Goal: Information Seeking & Learning: Learn about a topic

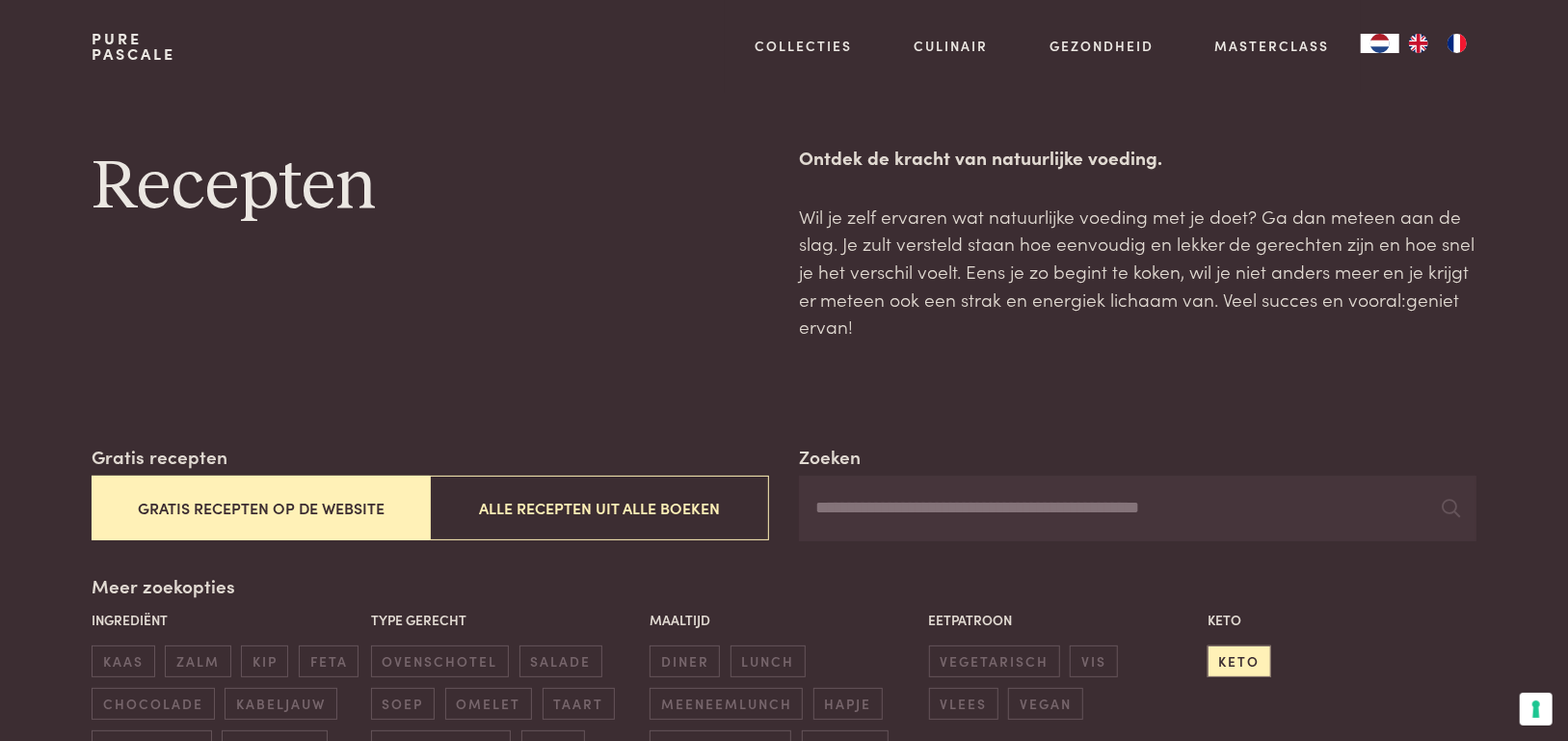
click at [884, 506] on input "Zoeken" at bounding box center [1138, 508] width 677 height 66
type input "*********"
click at [1452, 505] on icon at bounding box center [1452, 507] width 18 height 18
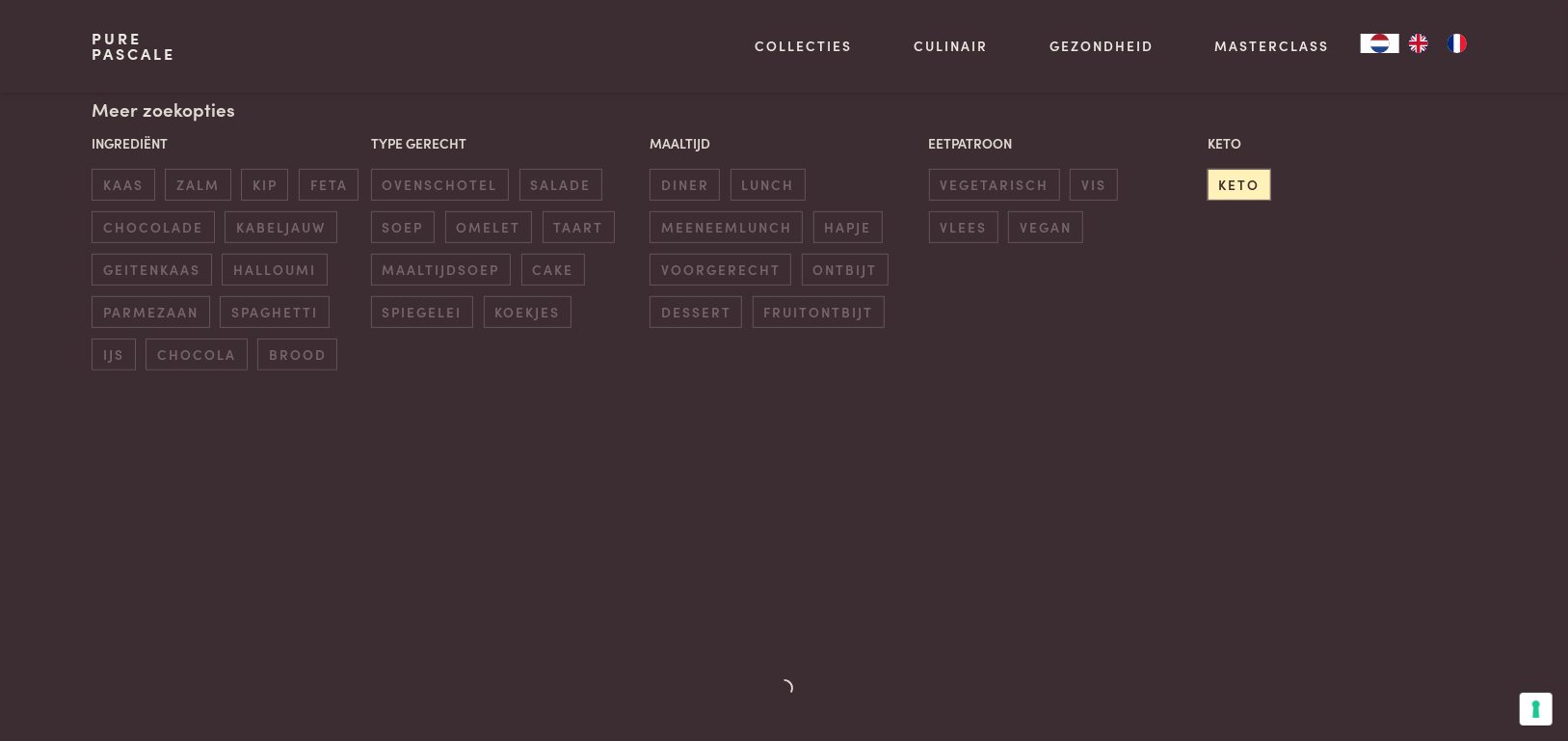
scroll to position [482, 0]
click at [1083, 182] on span "vis" at bounding box center [1093, 179] width 47 height 32
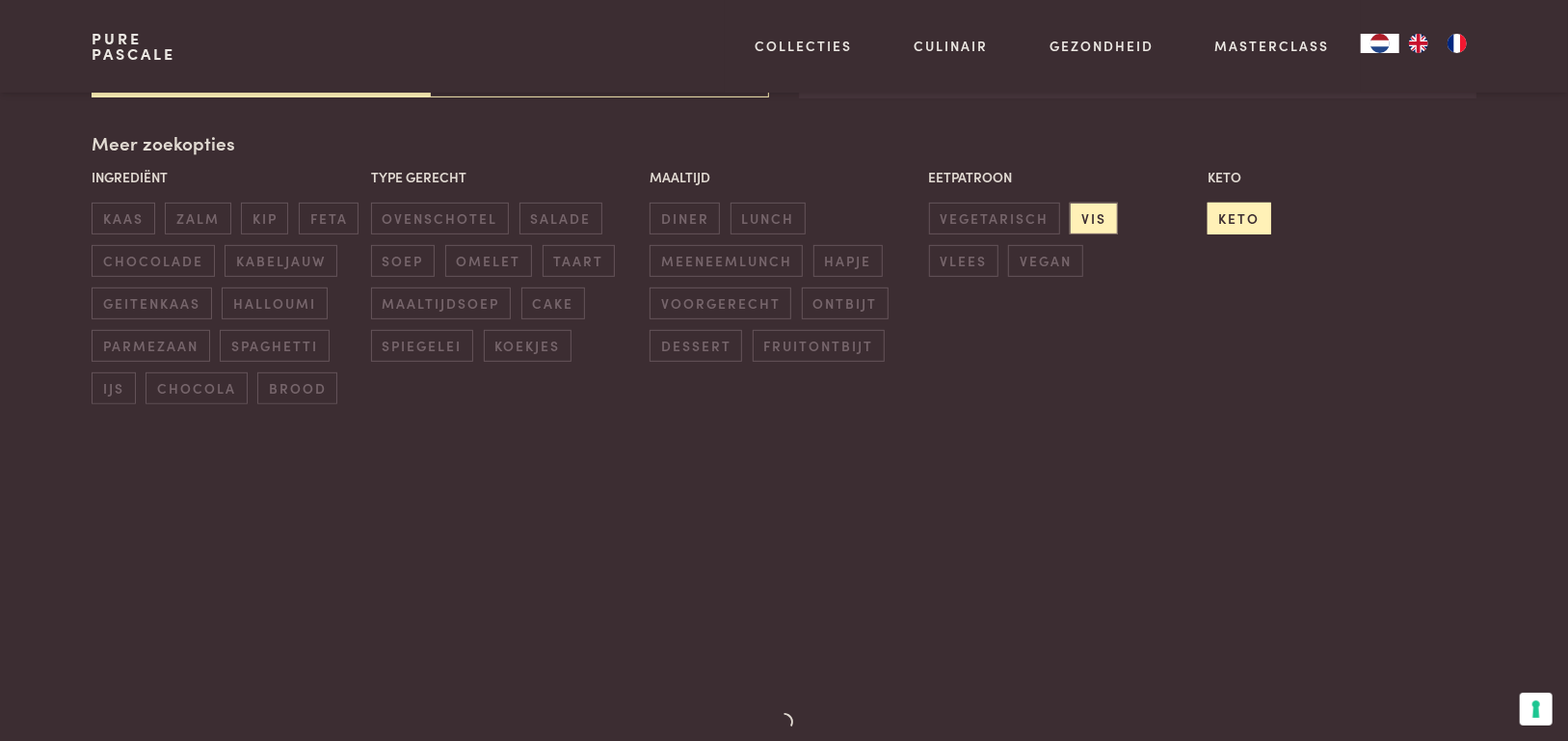
click at [1233, 217] on span "keto" at bounding box center [1240, 219] width 64 height 32
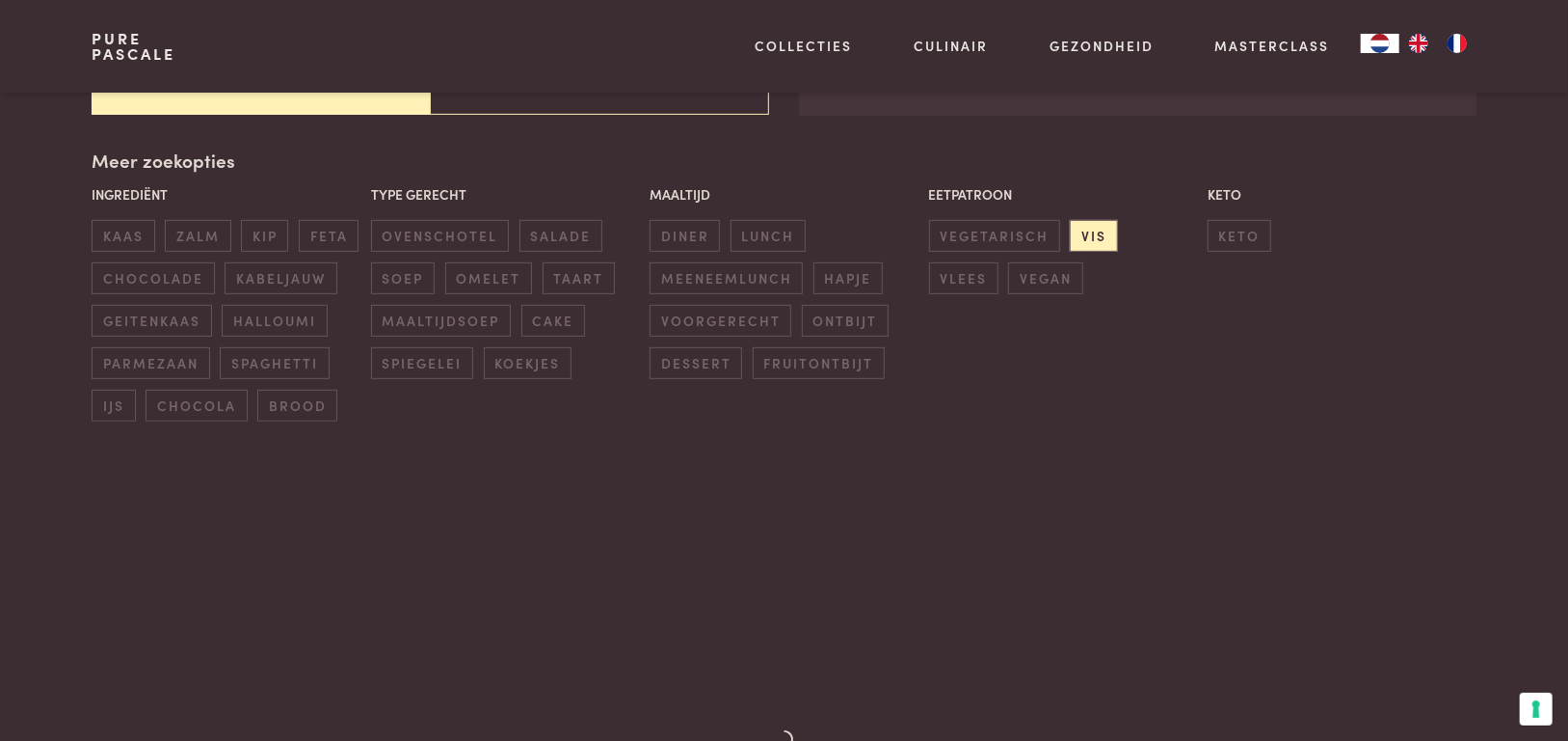
scroll to position [56, 0]
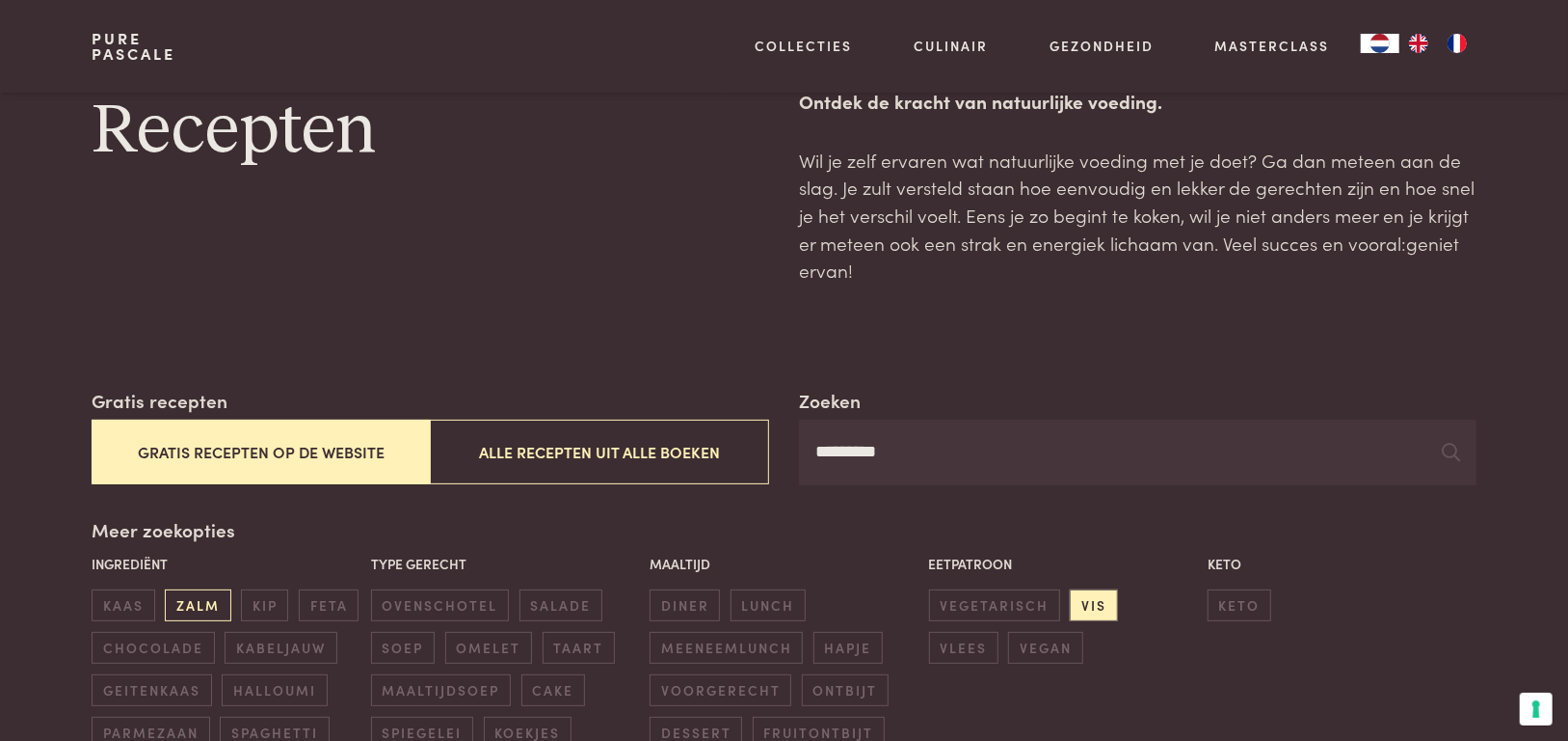
drag, startPoint x: 270, startPoint y: 644, endPoint x: 173, endPoint y: 583, distance: 114.6
click at [270, 643] on span "kabeljauw" at bounding box center [280, 648] width 112 height 32
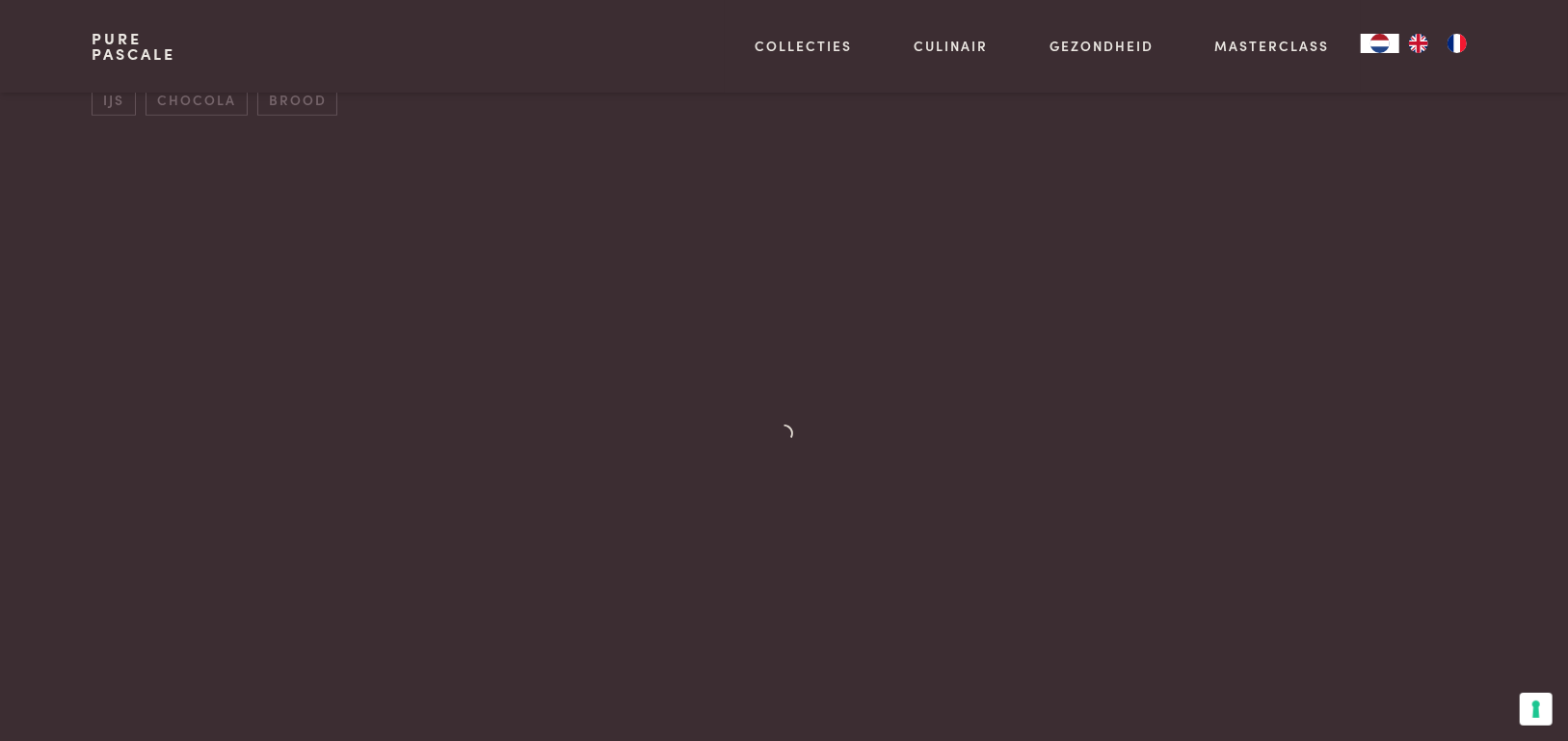
scroll to position [153, 0]
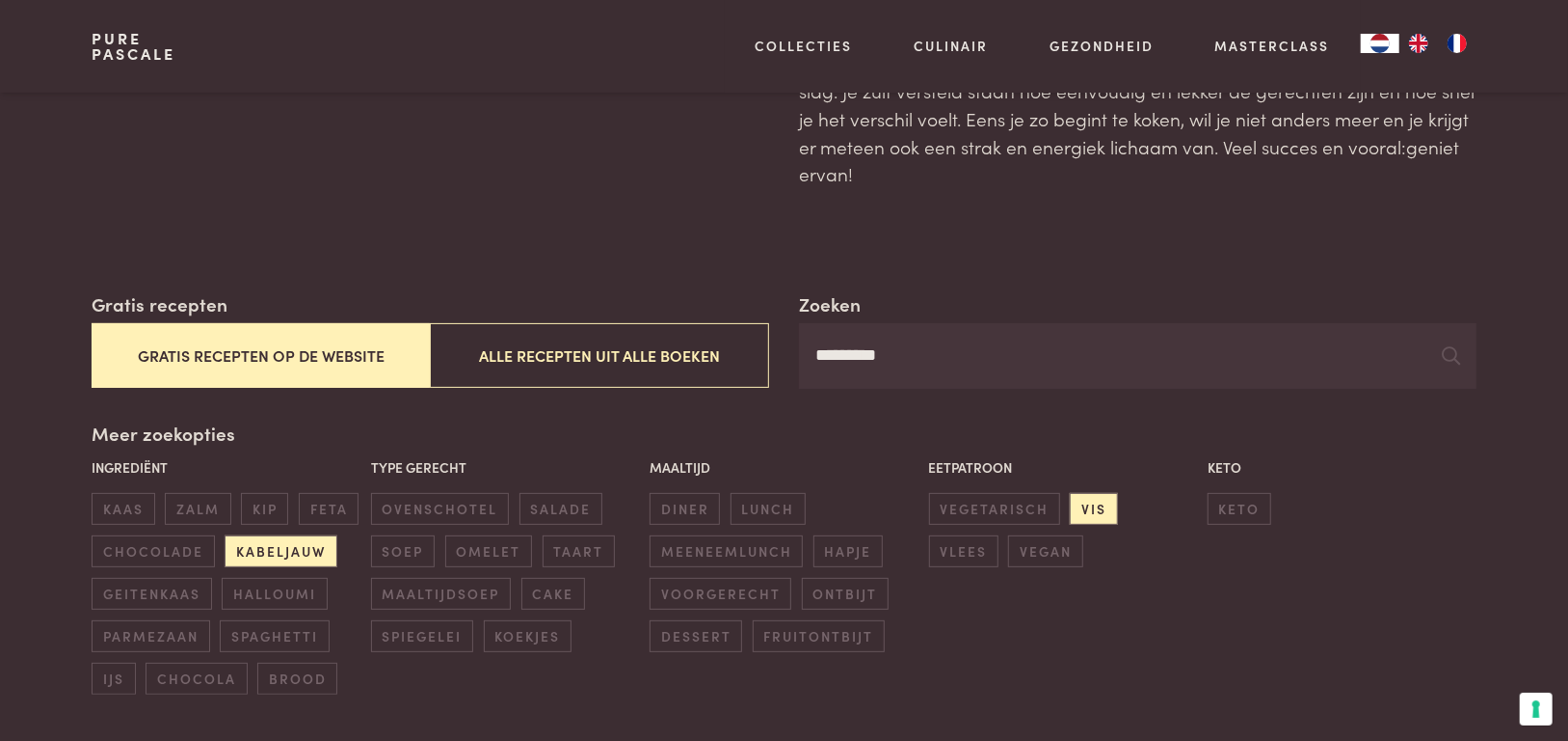
click at [860, 353] on input "*********" at bounding box center [1138, 357] width 677 height 66
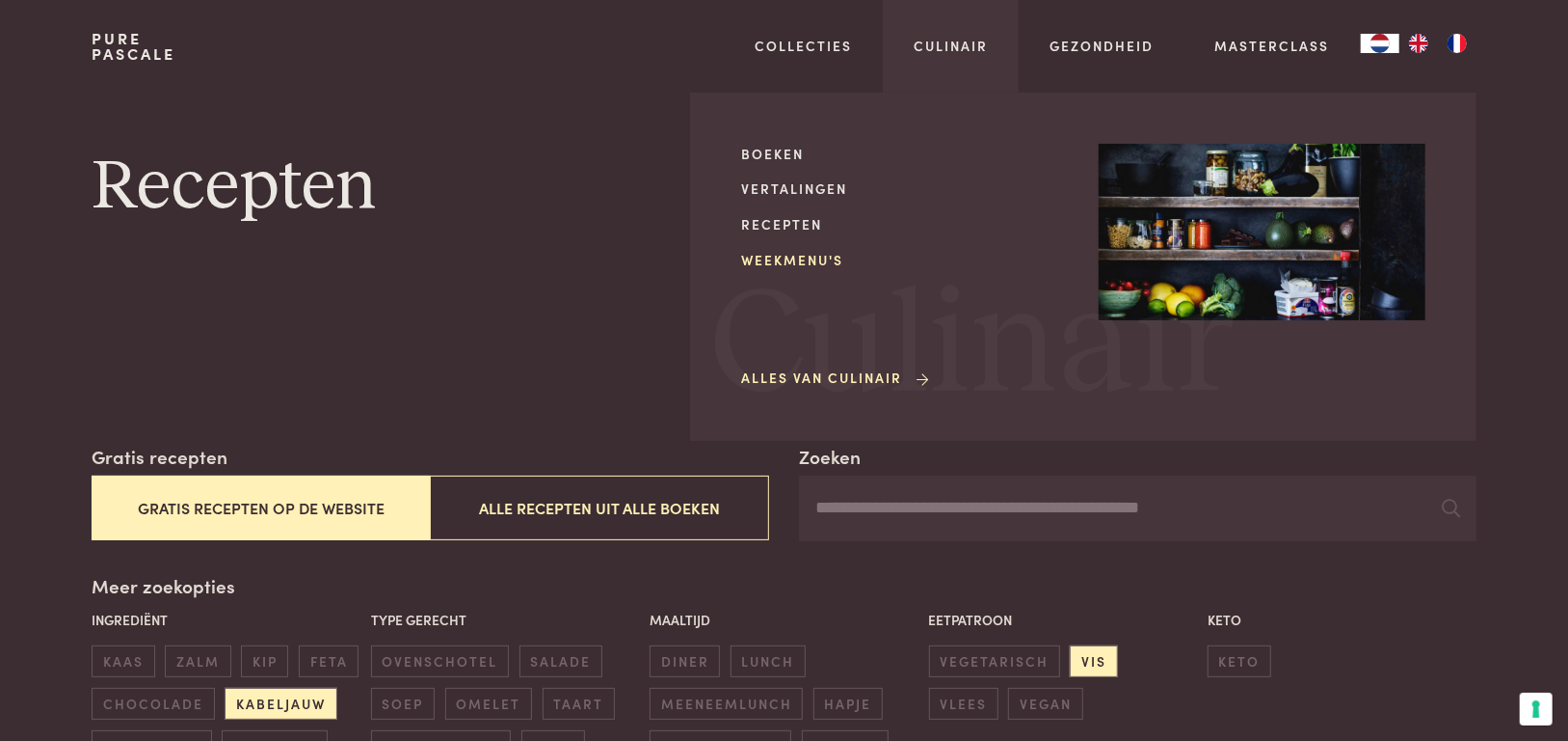
click at [786, 256] on link "Weekmenu's" at bounding box center [904, 260] width 326 height 20
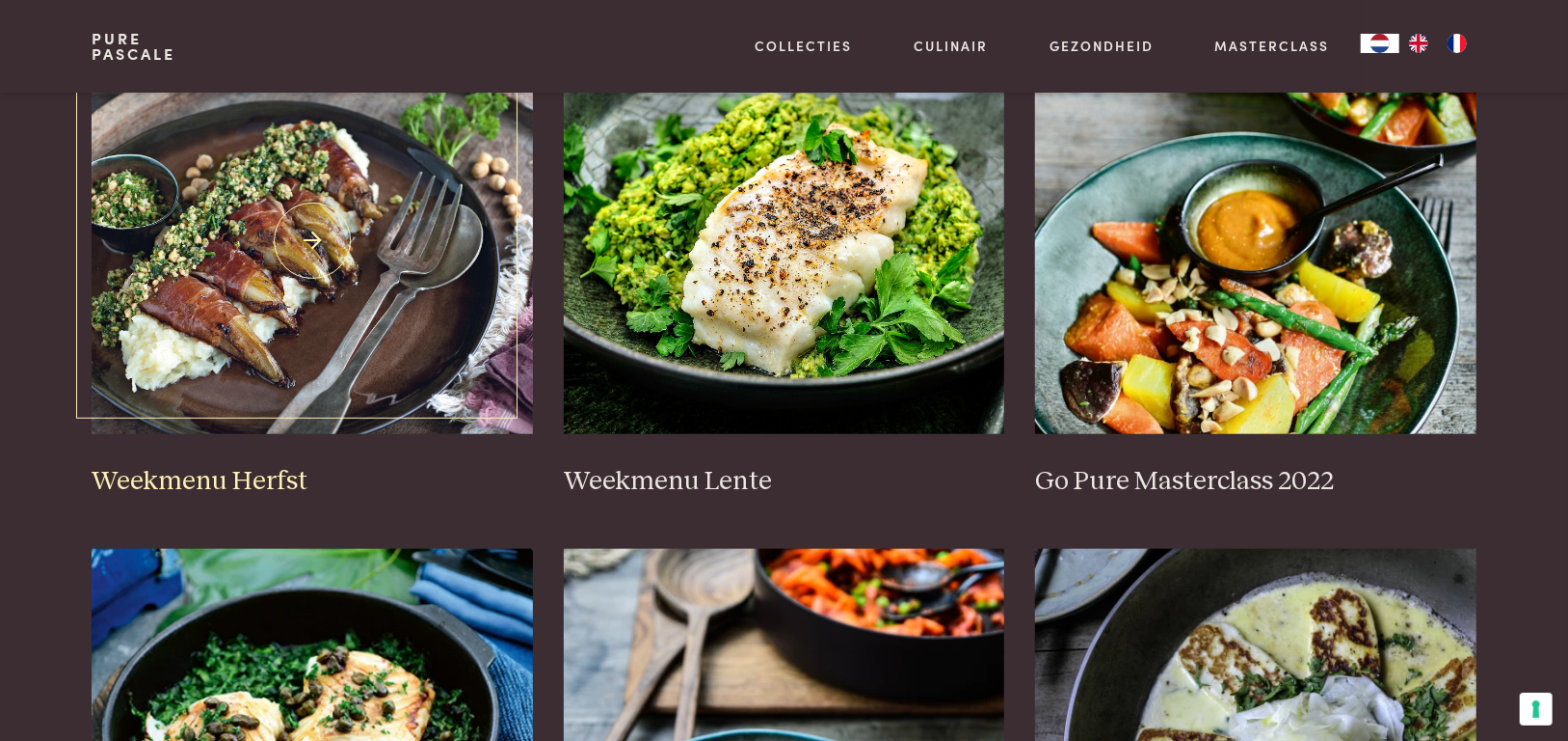
scroll to position [965, 0]
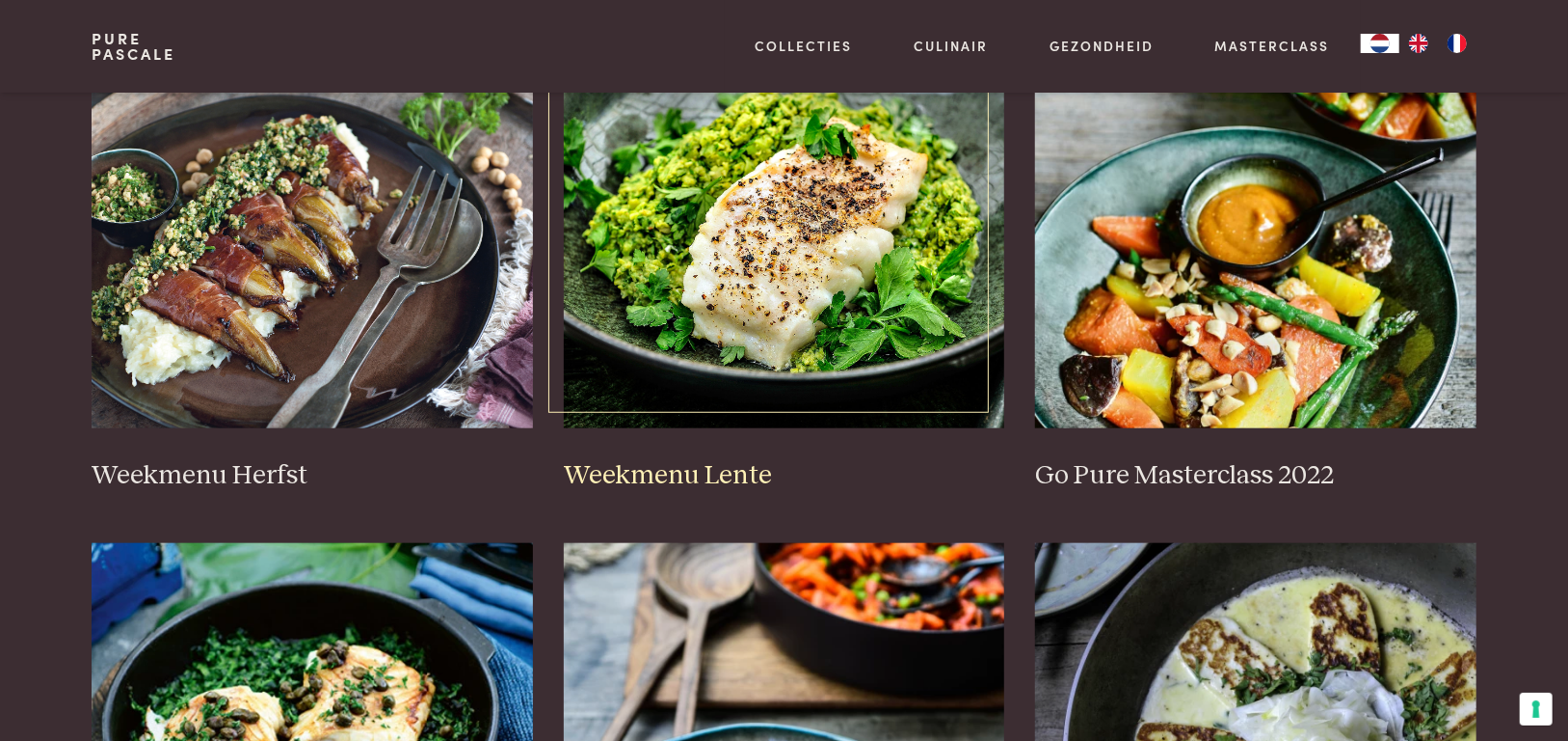
click at [763, 299] on img at bounding box center [784, 235] width 441 height 385
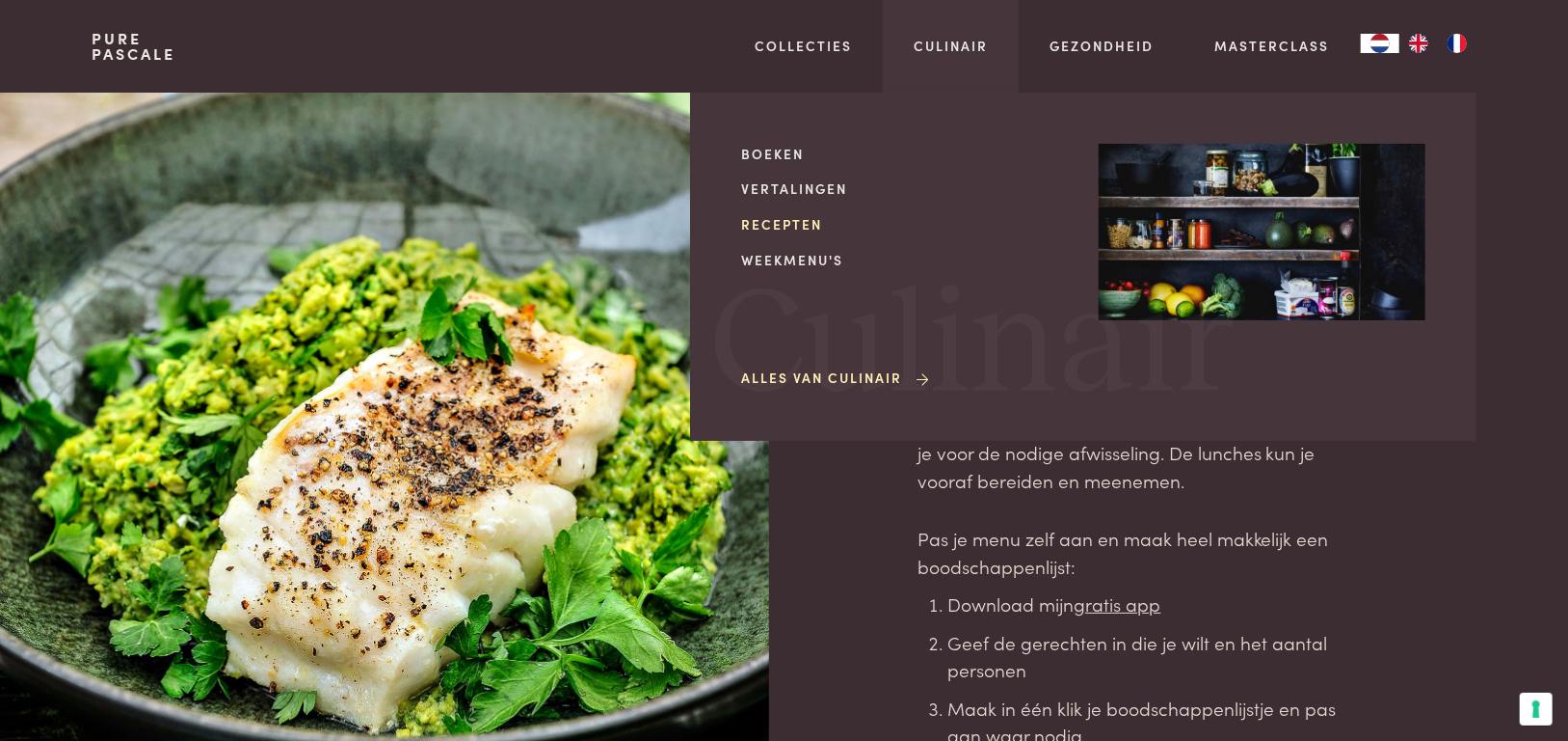
click at [791, 222] on link "Recepten" at bounding box center [904, 224] width 326 height 20
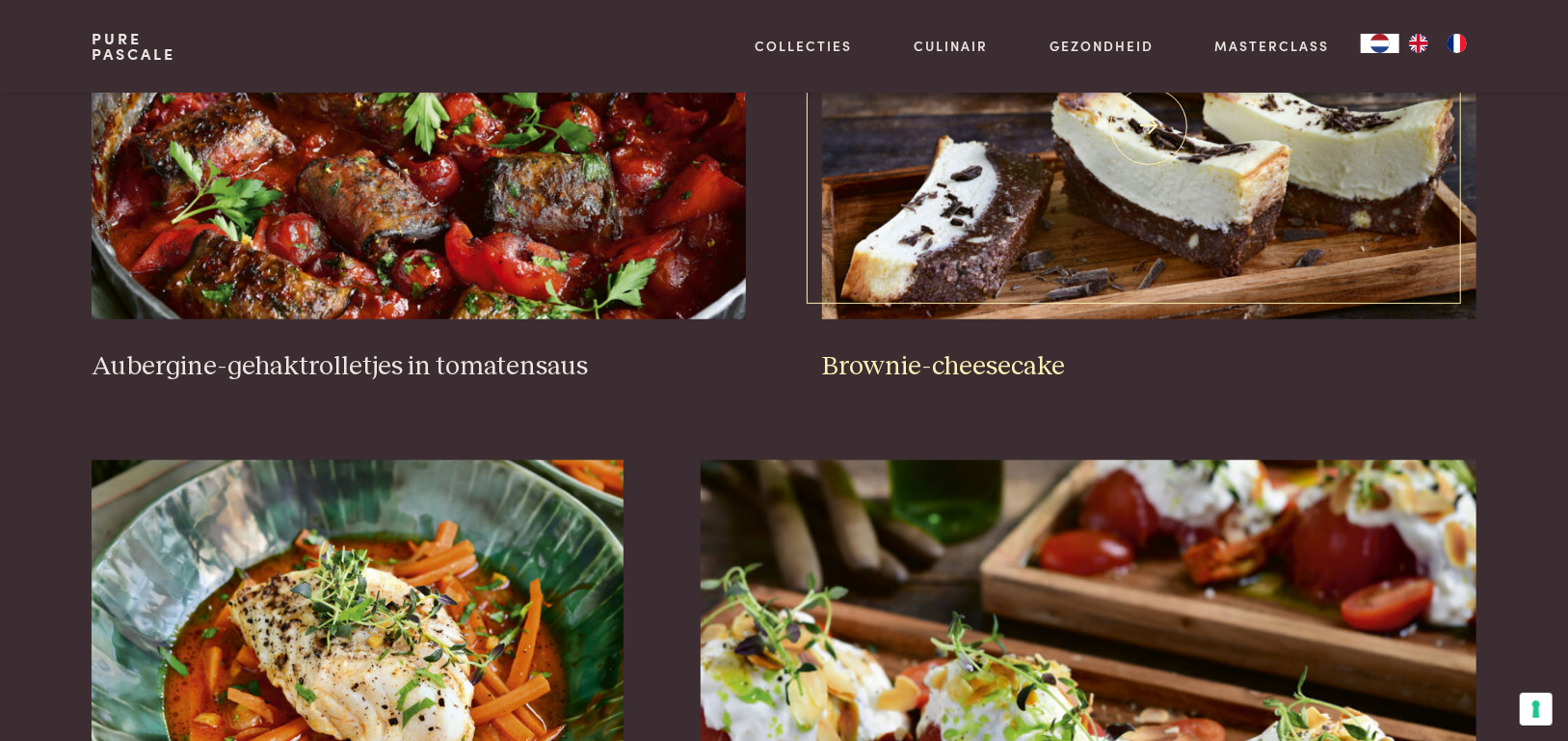
scroll to position [868, 0]
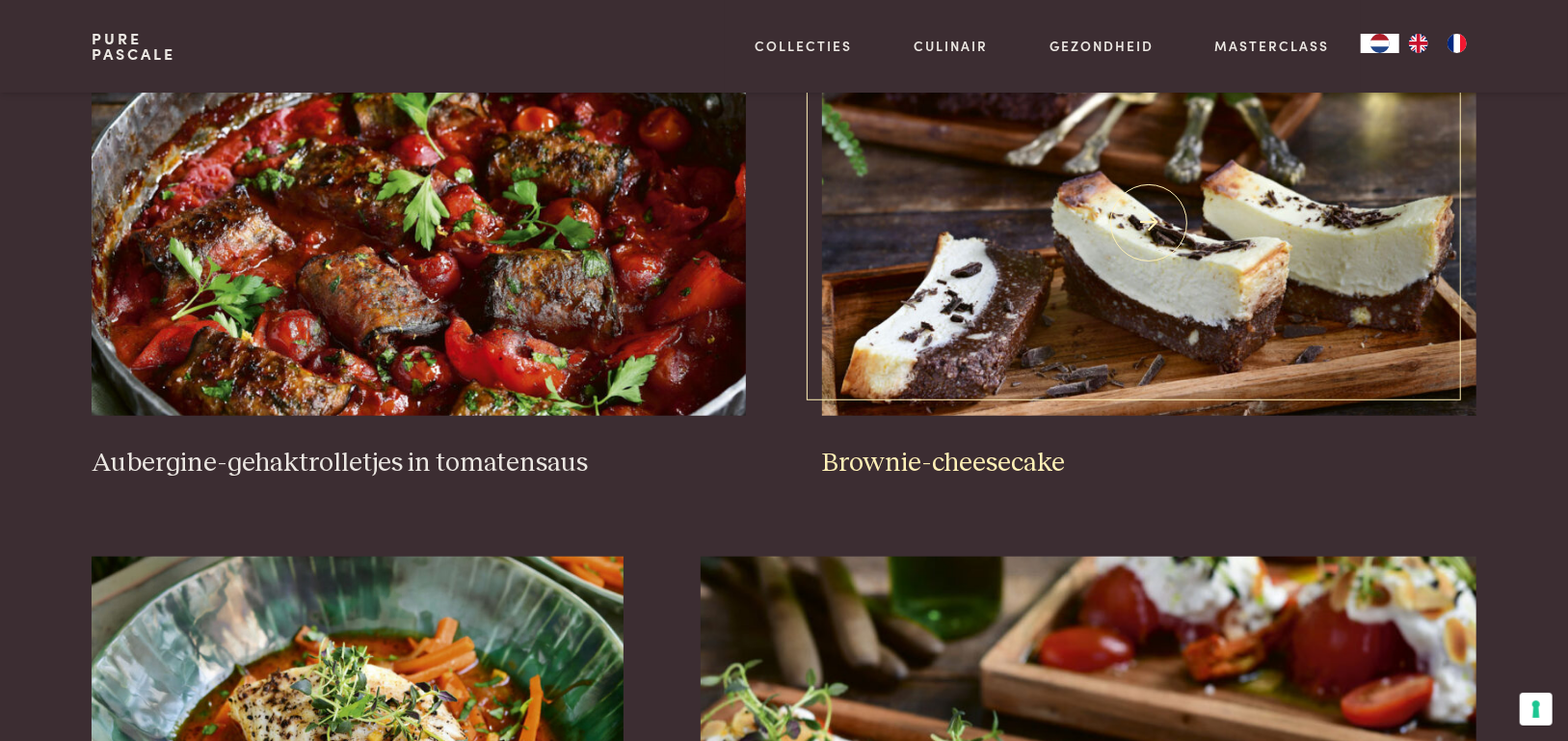
click at [1143, 286] on img at bounding box center [1149, 223] width 654 height 385
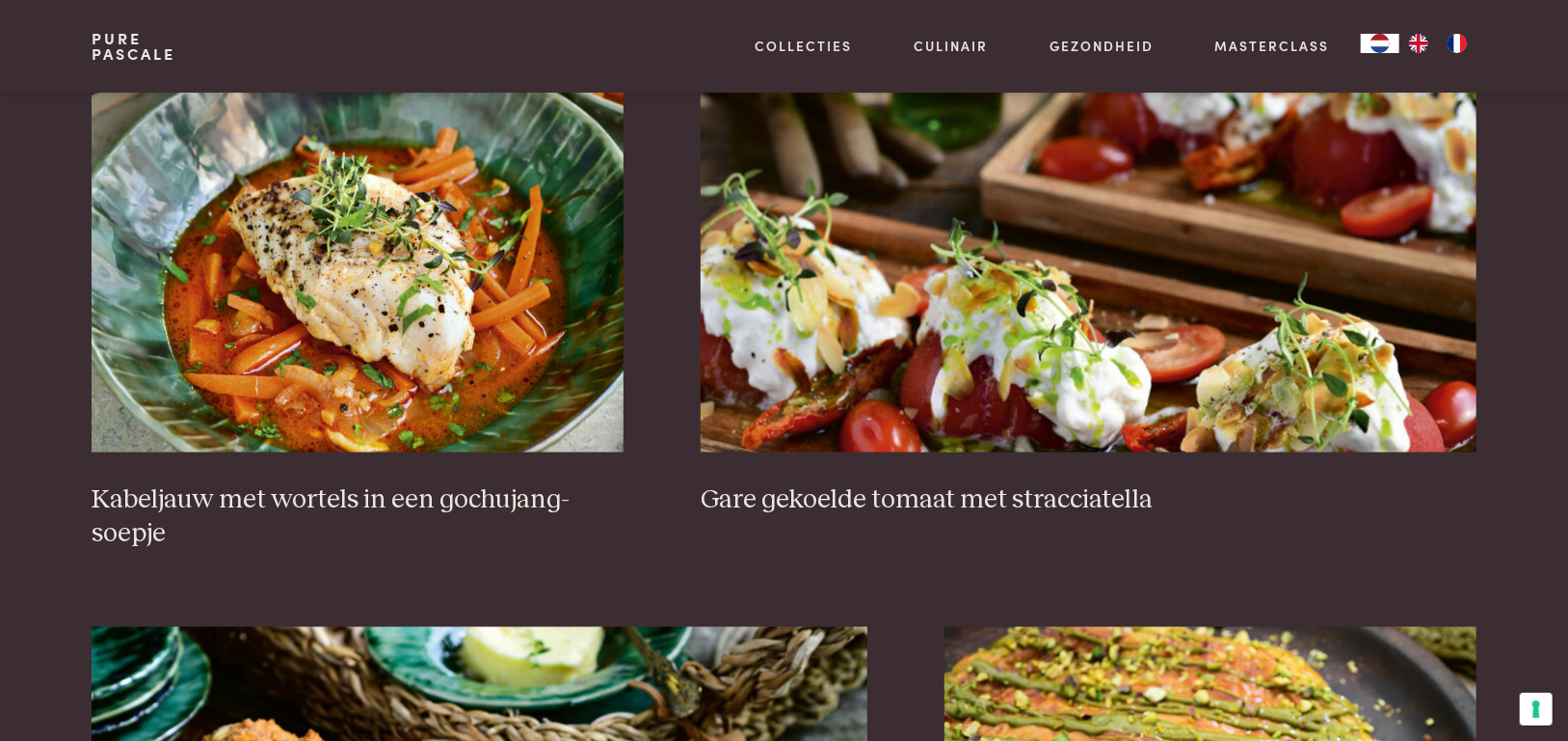
scroll to position [1447, 0]
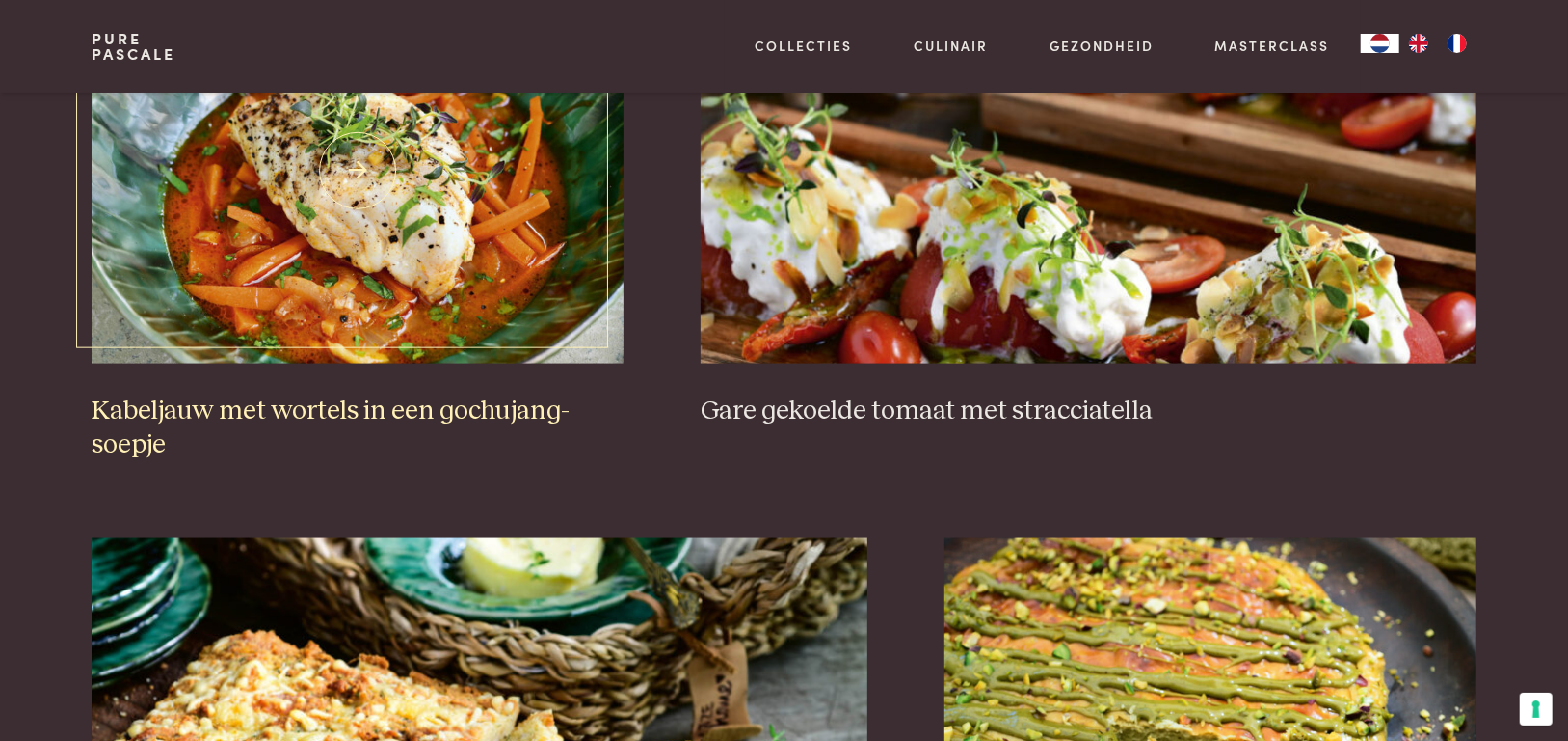
click at [487, 231] on img at bounding box center [357, 171] width 532 height 385
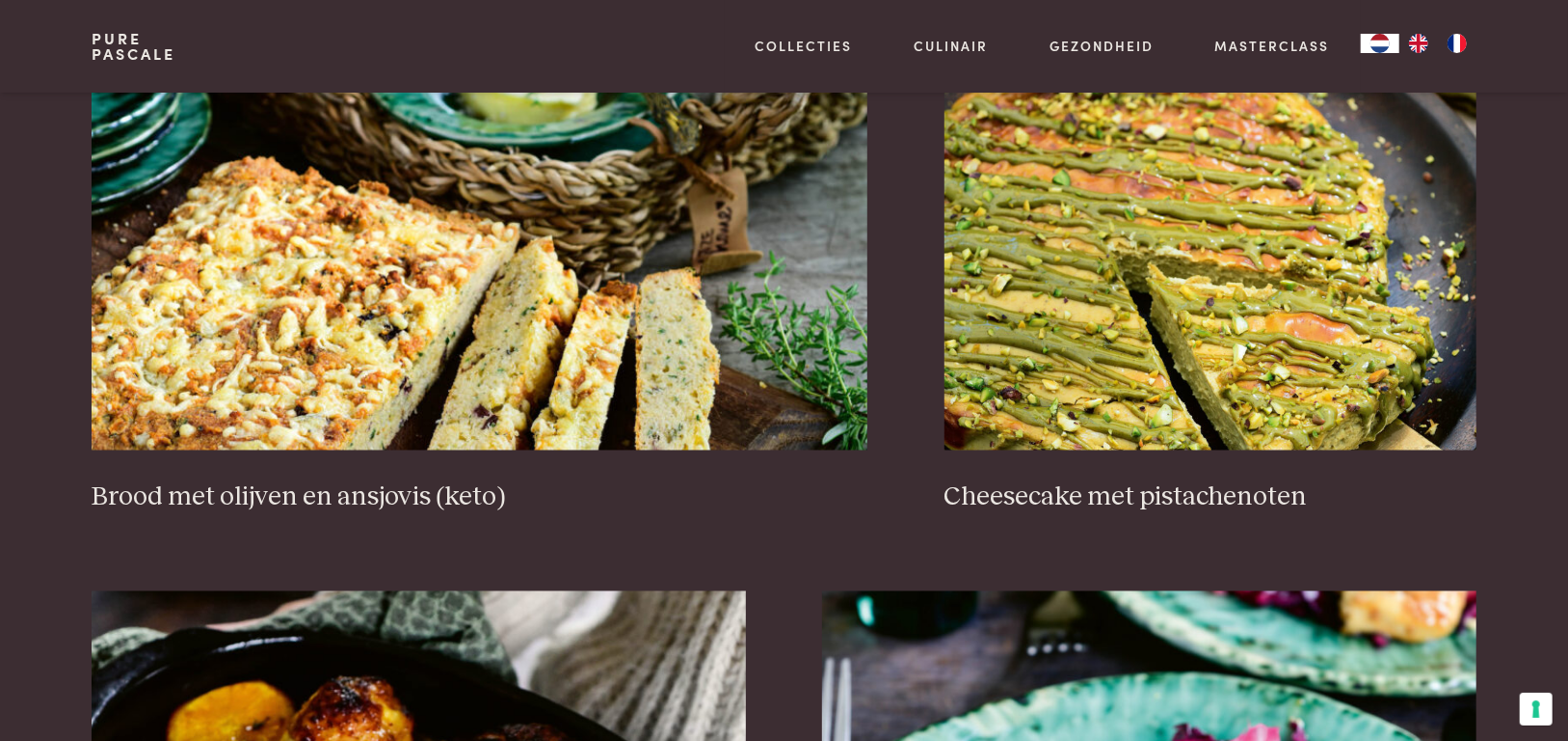
scroll to position [1929, 0]
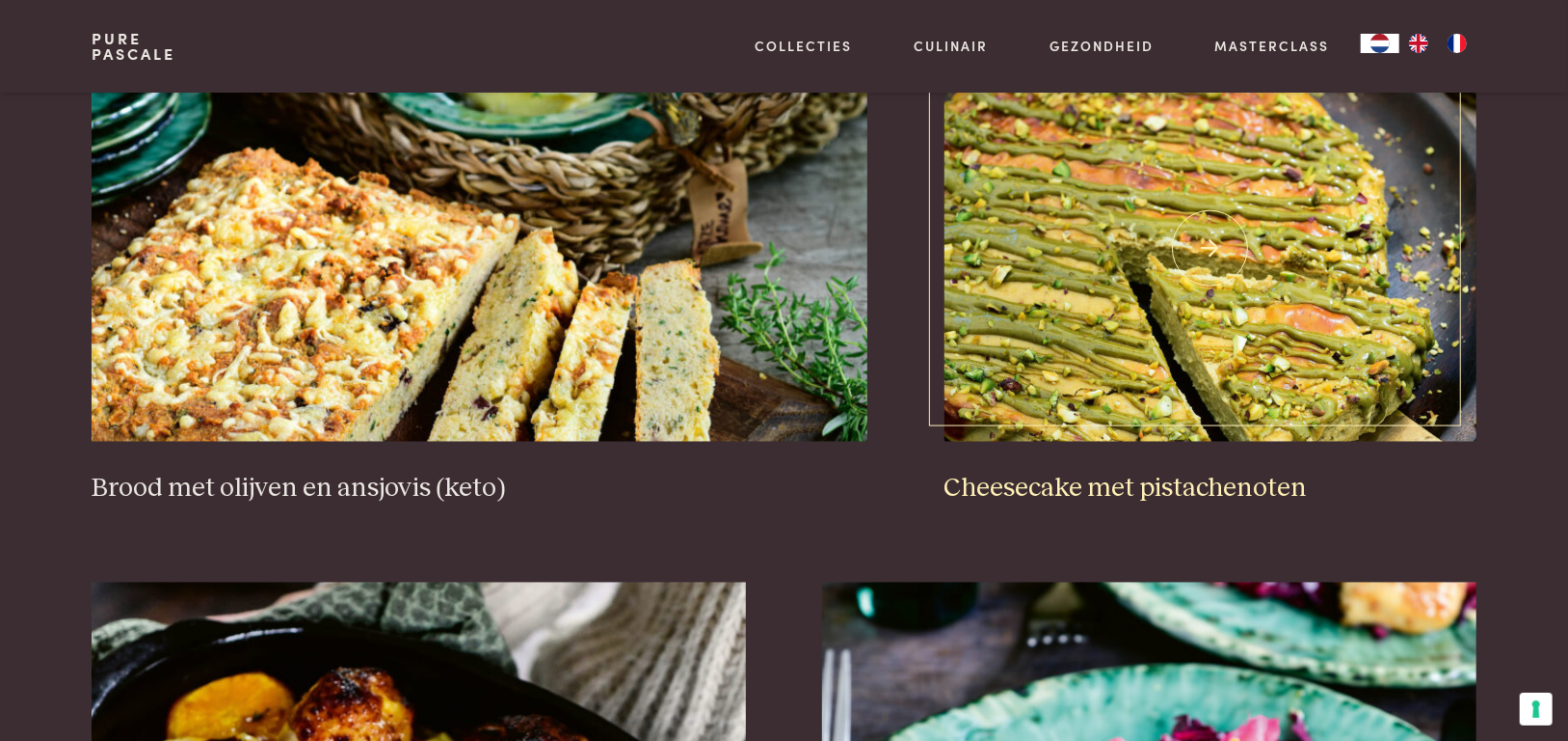
click at [1128, 349] on img at bounding box center [1211, 249] width 532 height 385
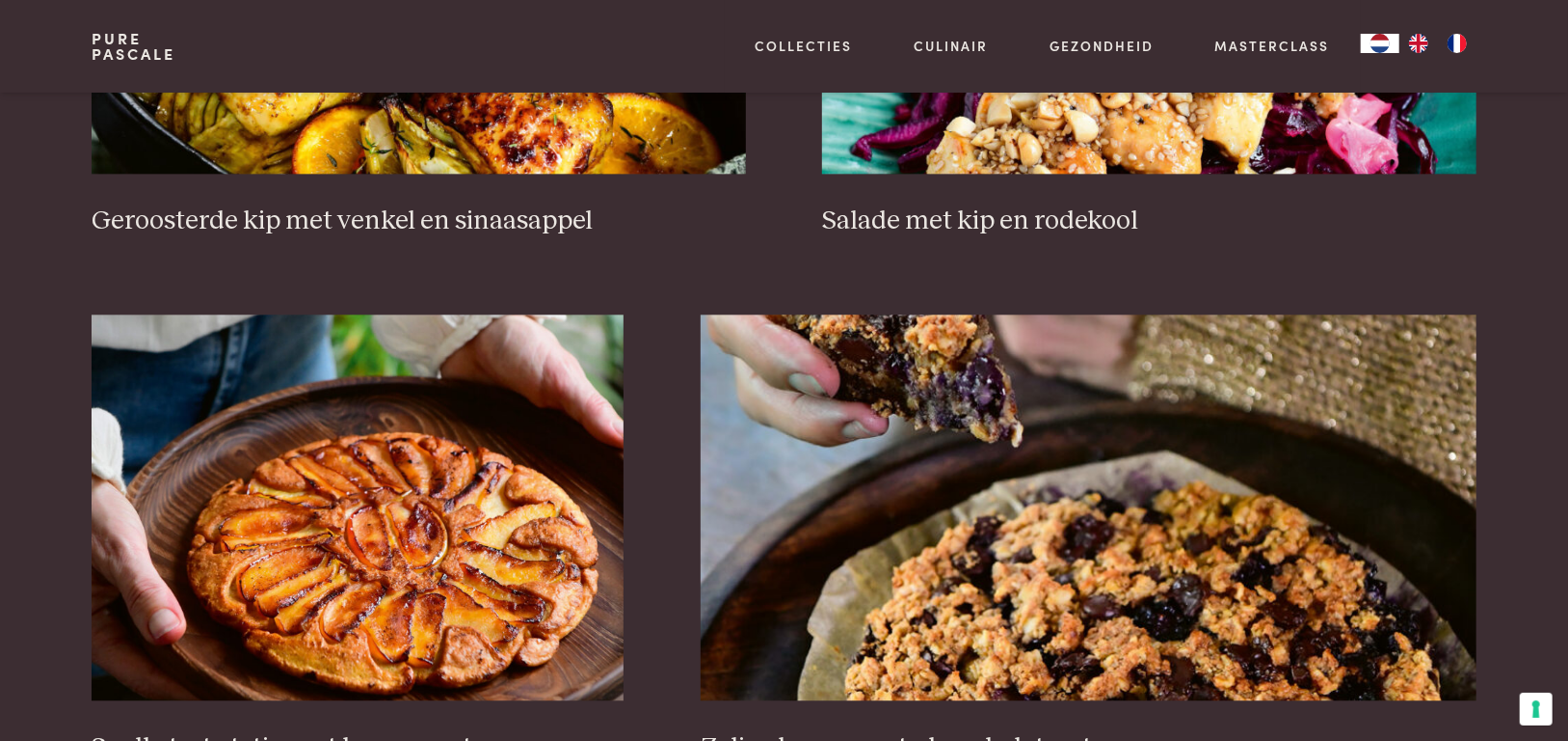
scroll to position [2797, 0]
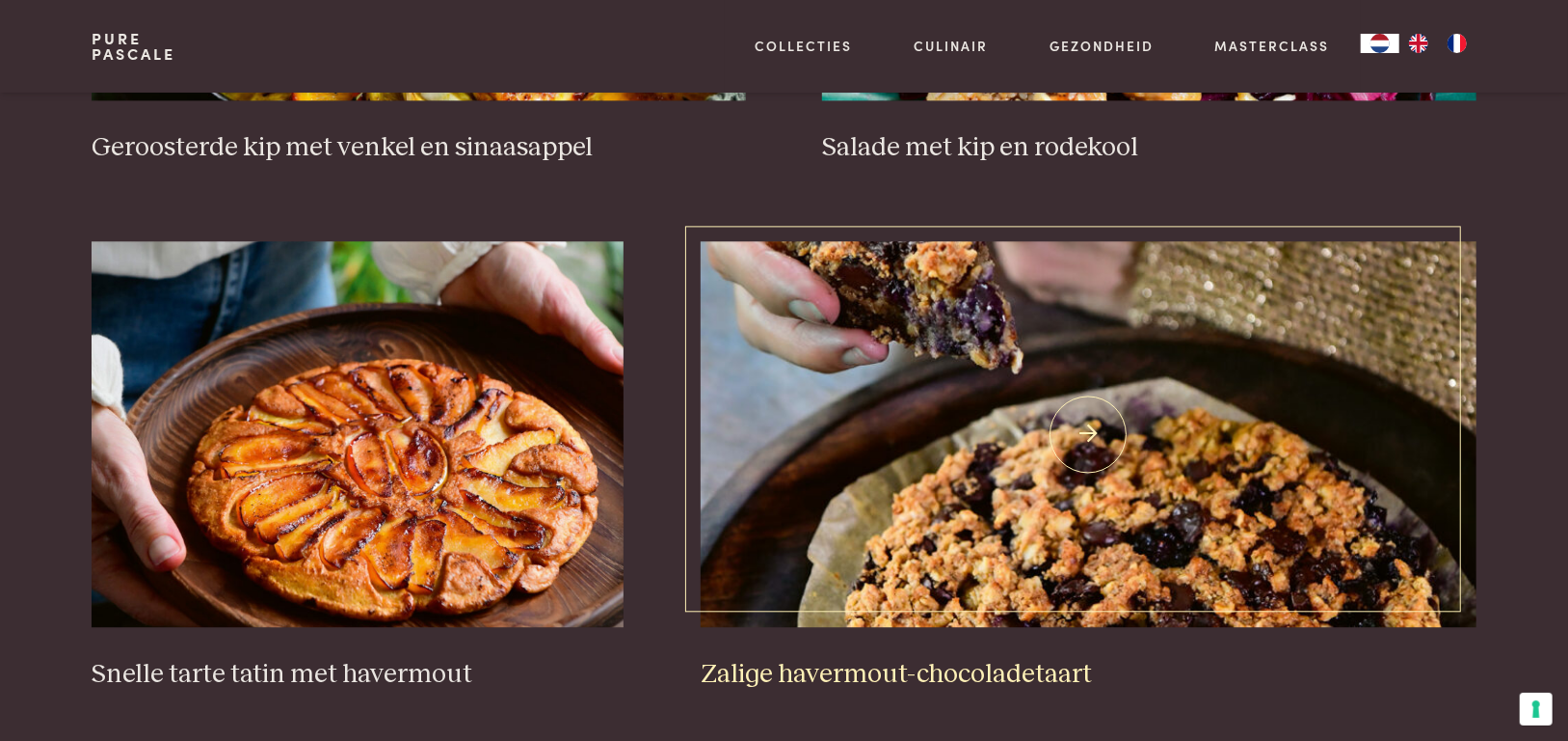
click at [1219, 509] on img at bounding box center [1088, 433] width 776 height 385
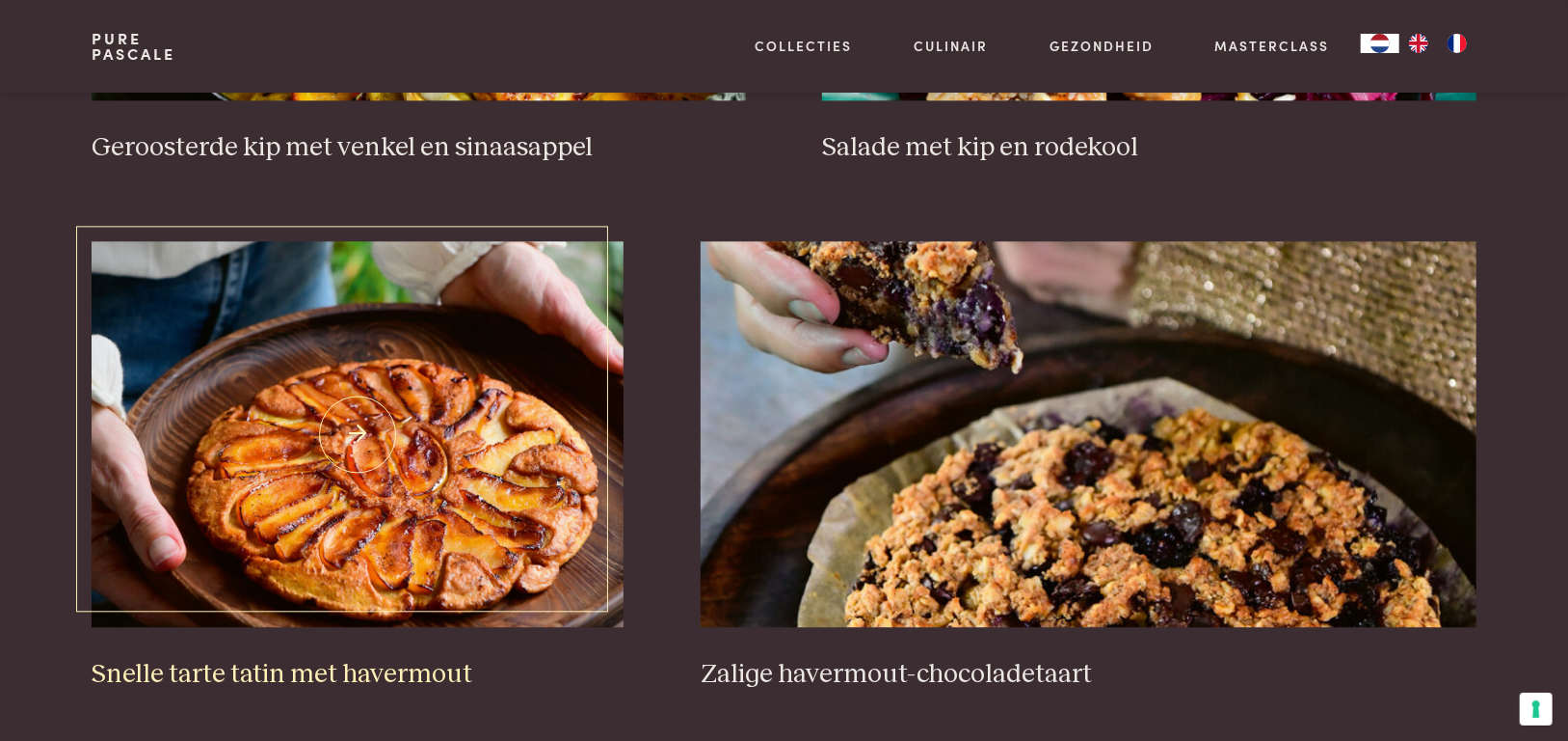
click at [320, 441] on img at bounding box center [357, 433] width 532 height 385
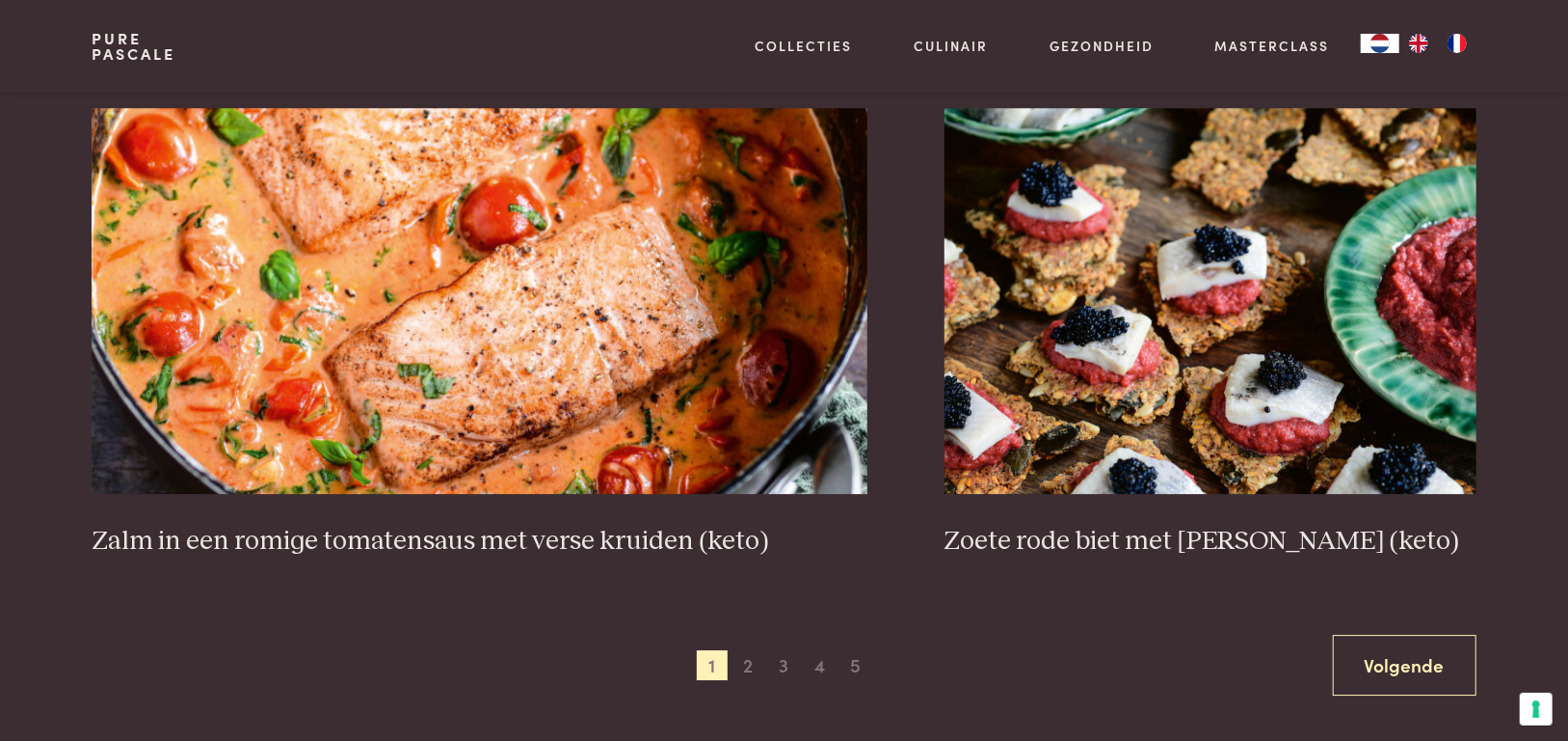
scroll to position [3472, 0]
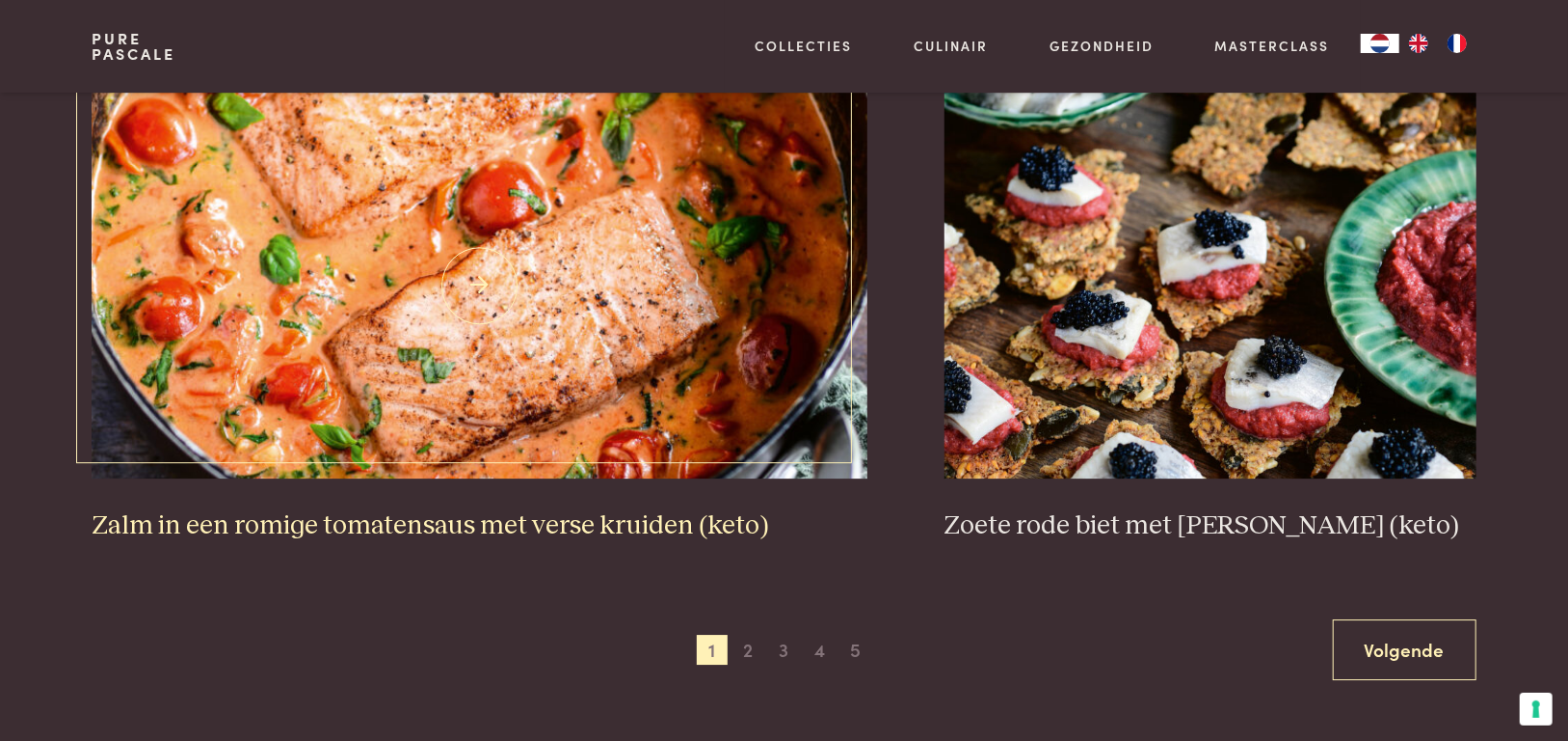
click at [360, 309] on img at bounding box center [479, 286] width 776 height 385
click at [748, 654] on span "2" at bounding box center [748, 650] width 31 height 31
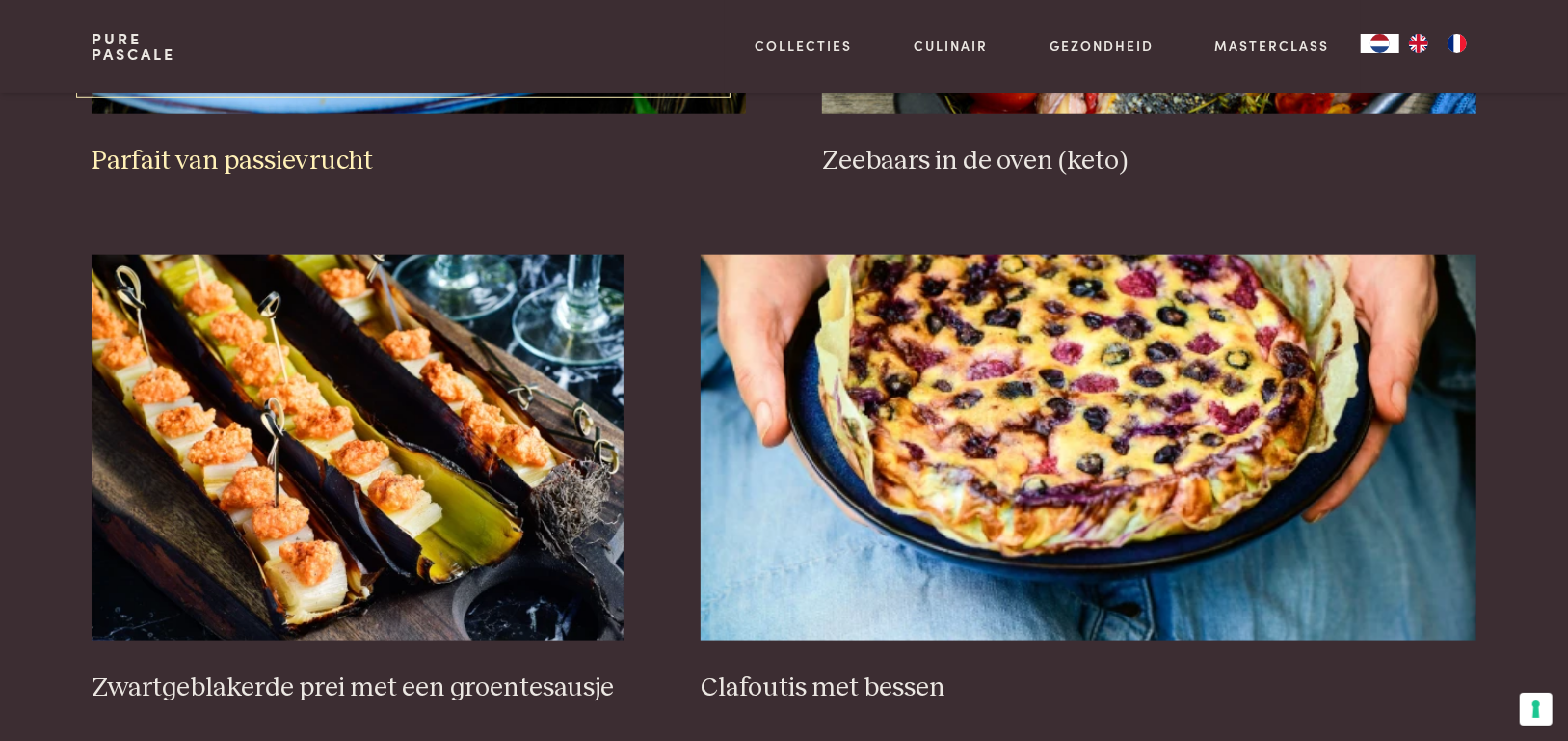
scroll to position [1213, 0]
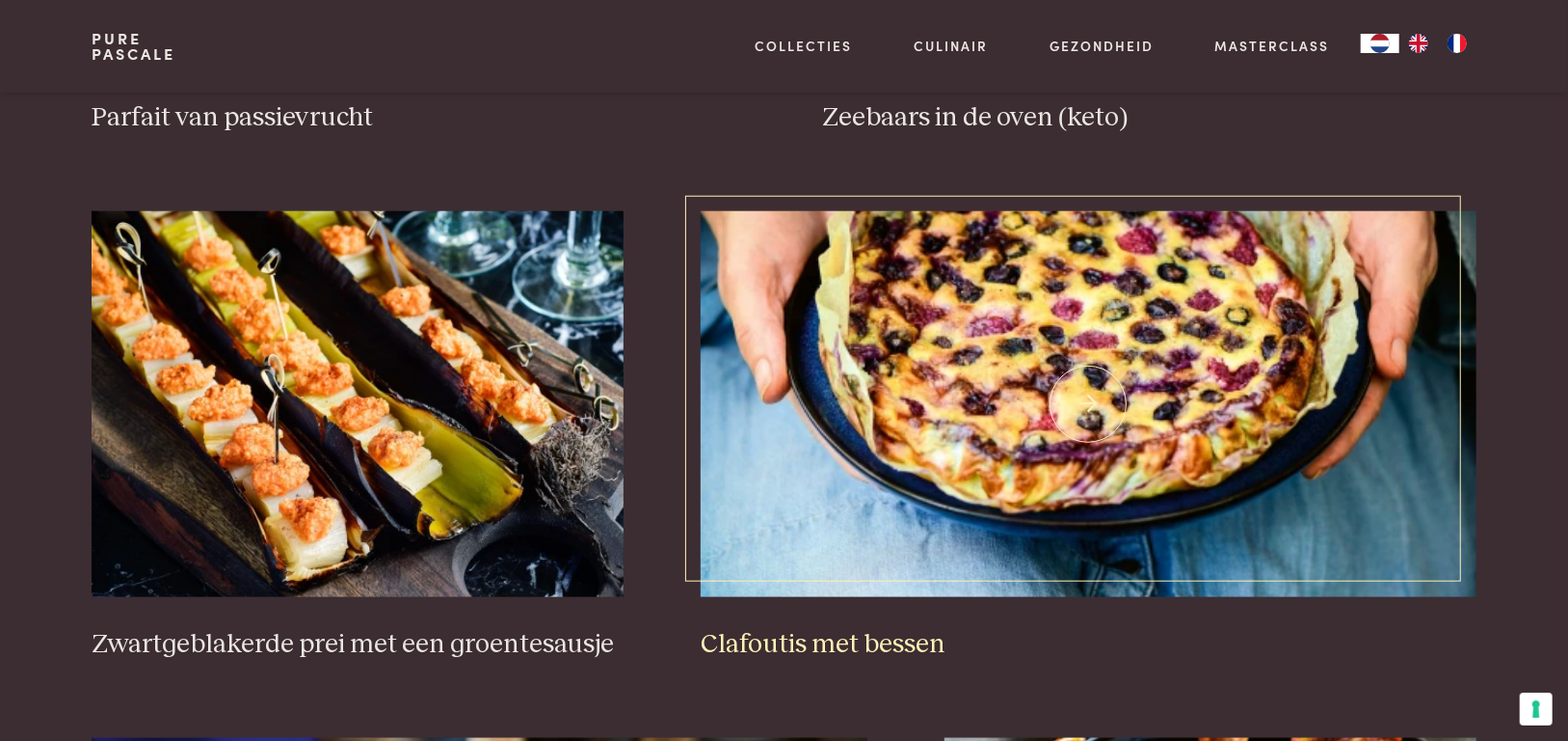
click at [1199, 463] on img at bounding box center [1088, 404] width 776 height 385
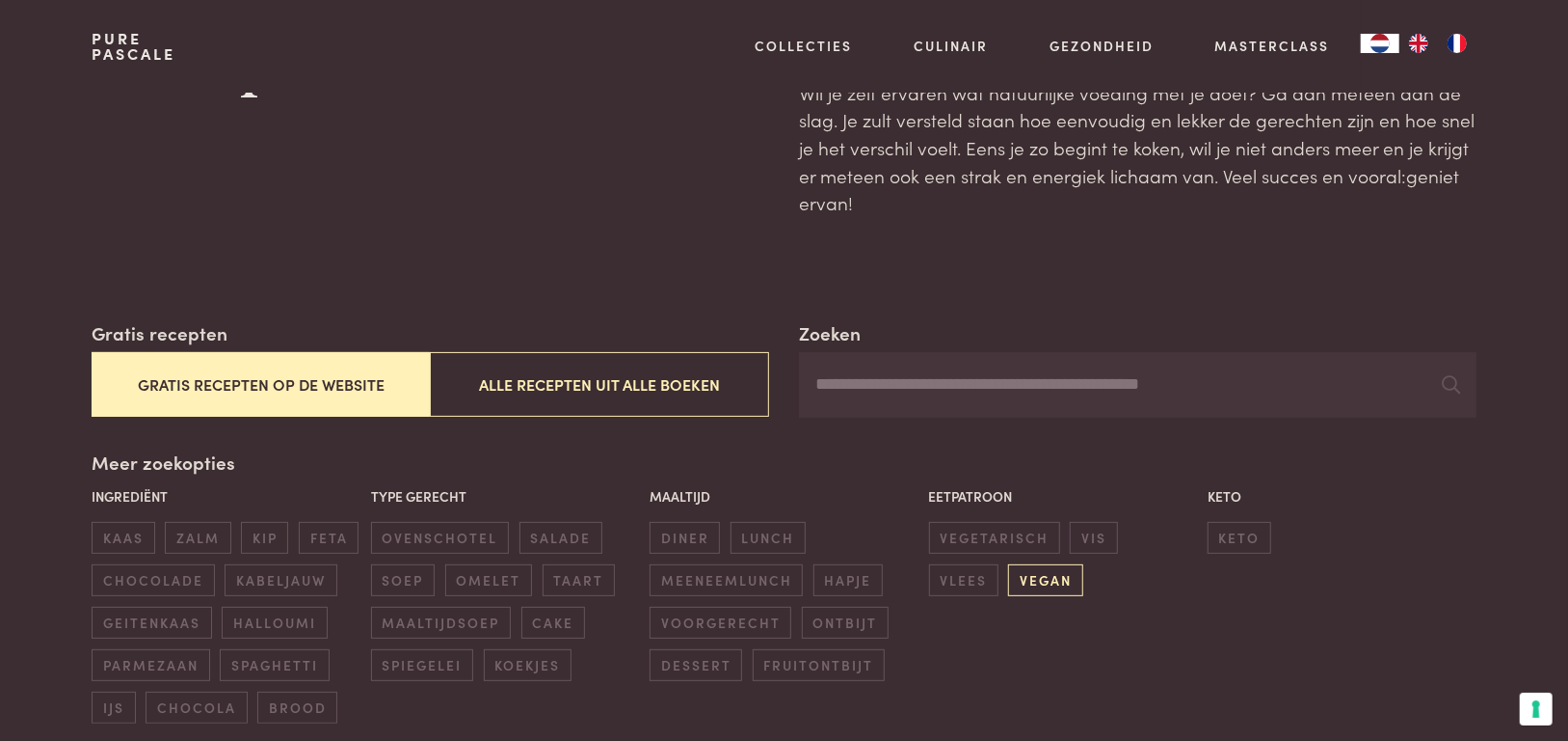
scroll to position [290, 0]
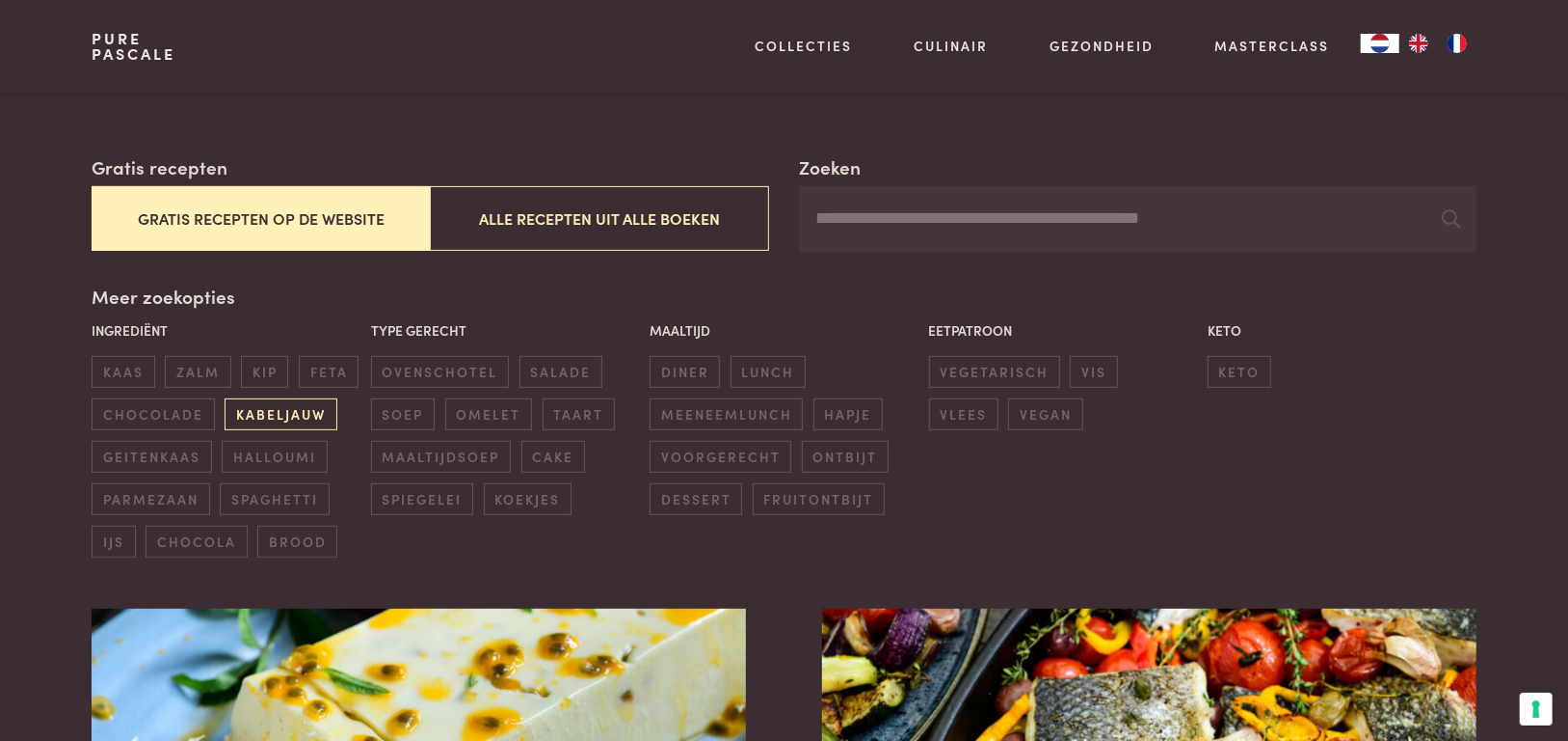
click at [240, 410] on span "kabeljauw" at bounding box center [280, 414] width 112 height 32
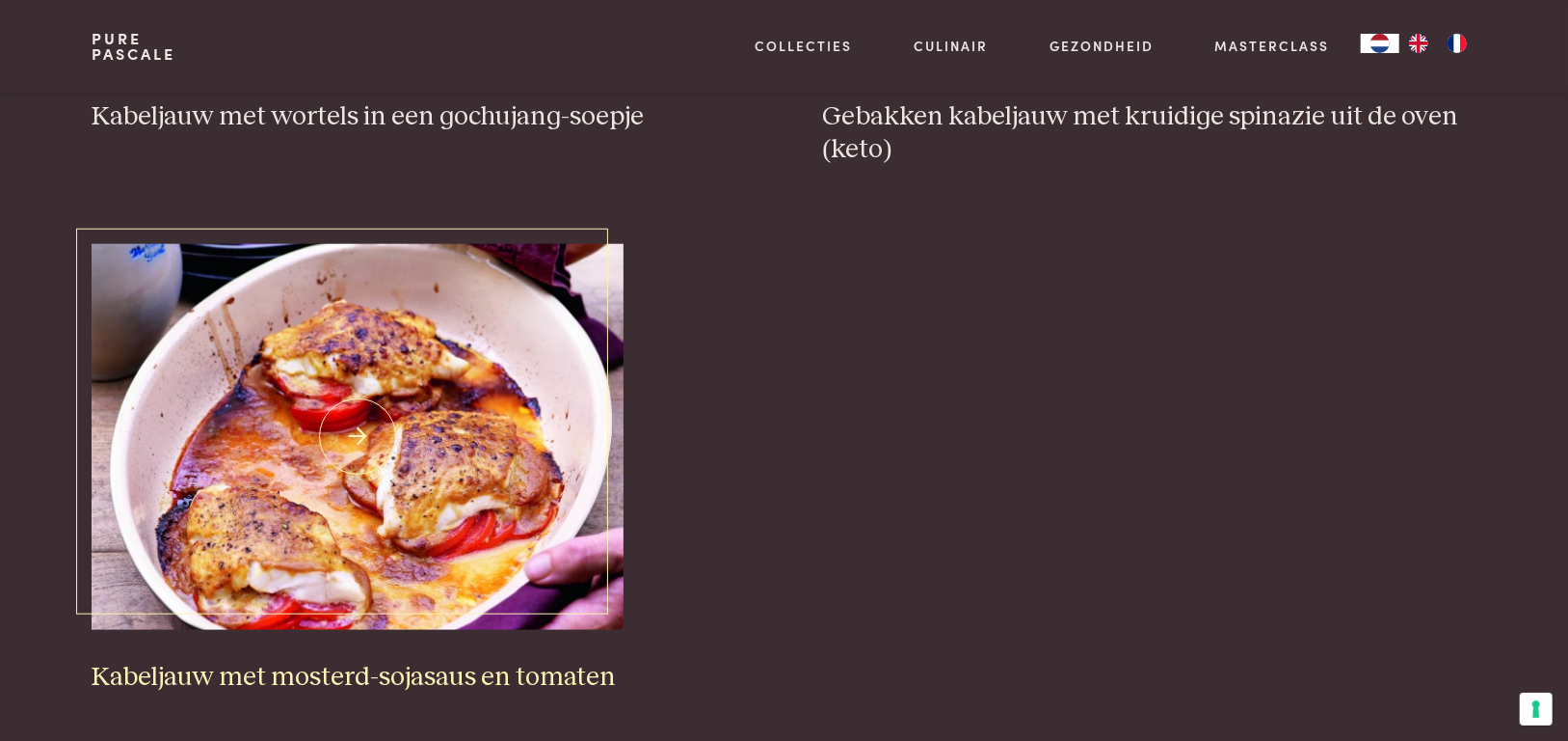
scroll to position [1213, 0]
click at [481, 466] on img at bounding box center [357, 437] width 532 height 385
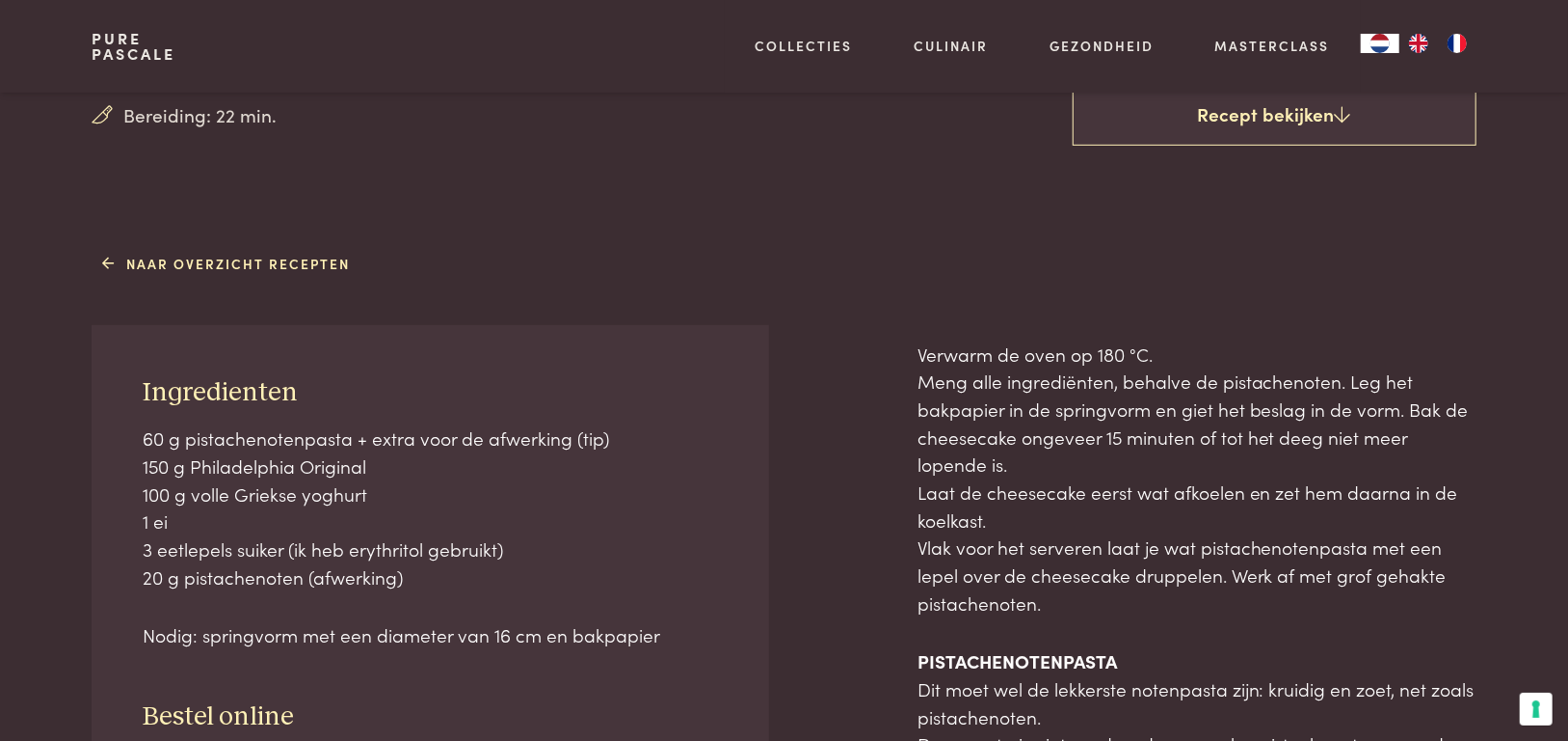
scroll to position [193, 0]
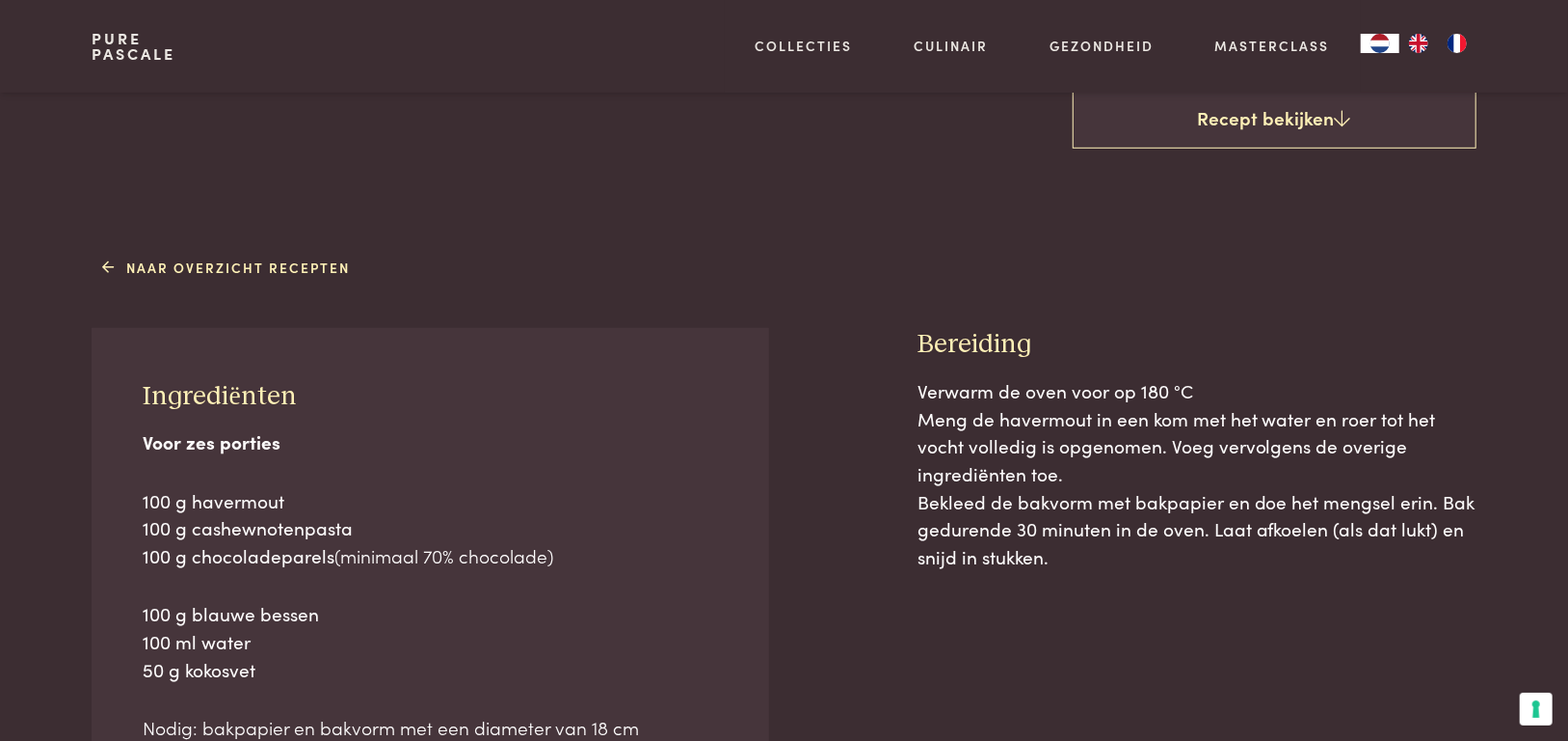
scroll to position [482, 0]
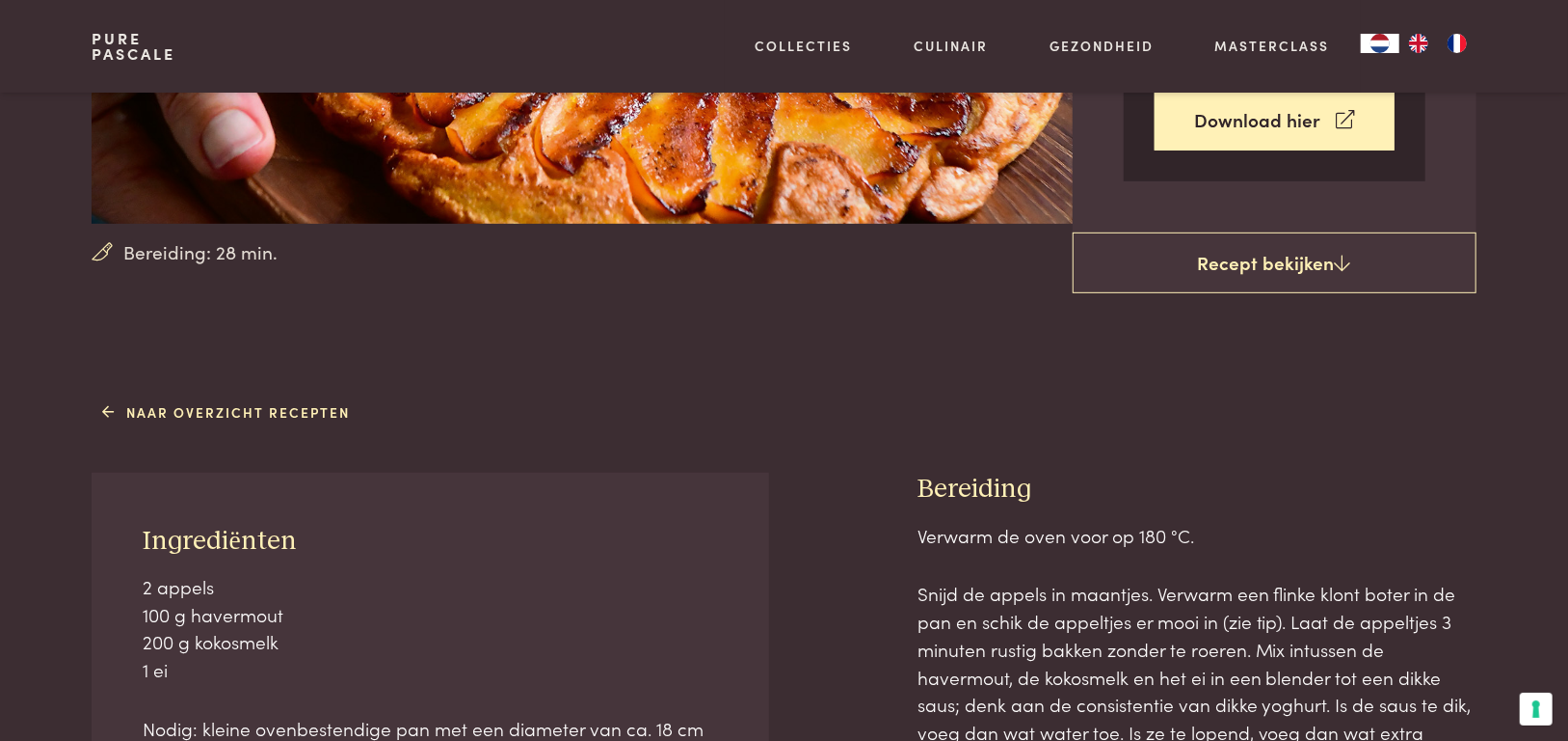
scroll to position [675, 0]
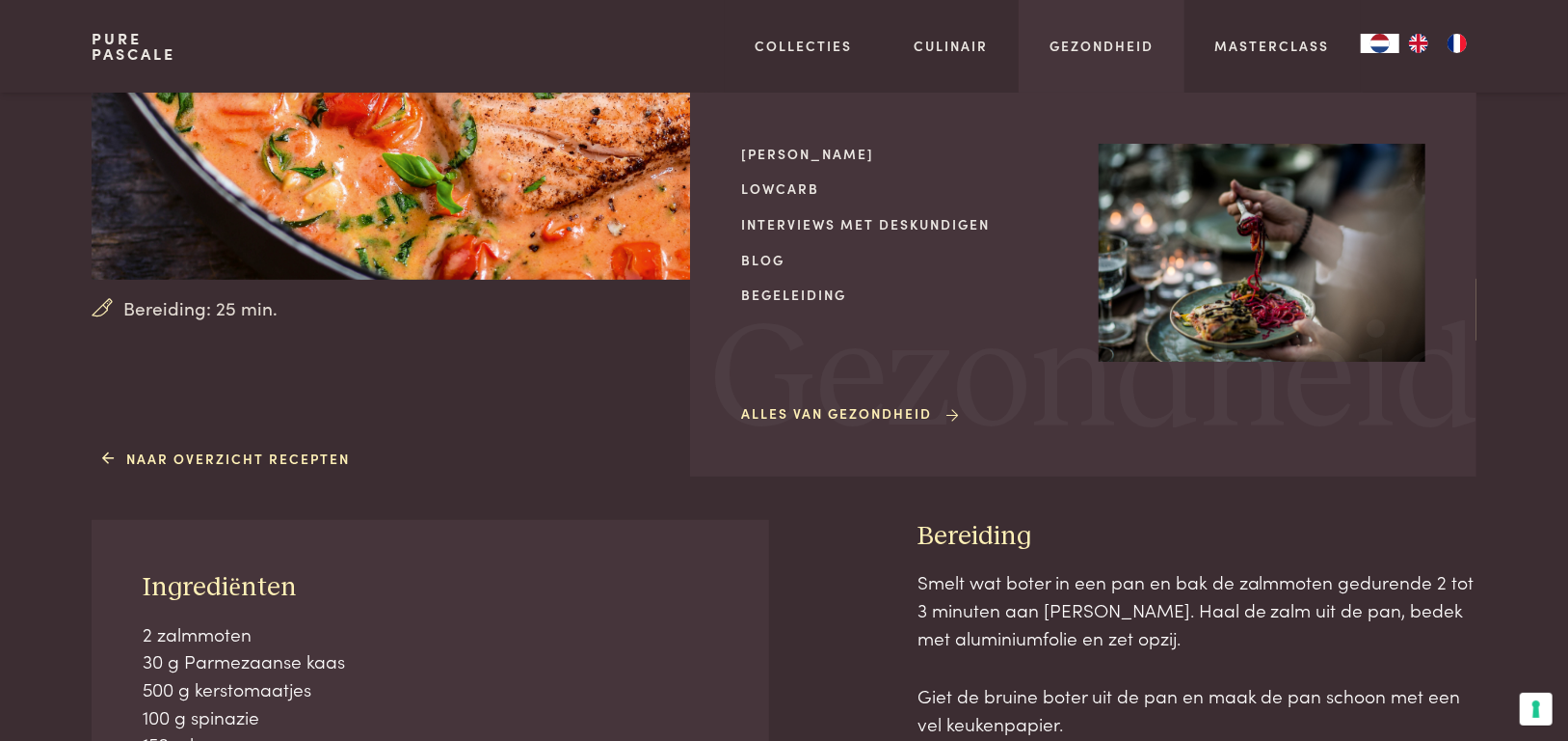
scroll to position [290, 0]
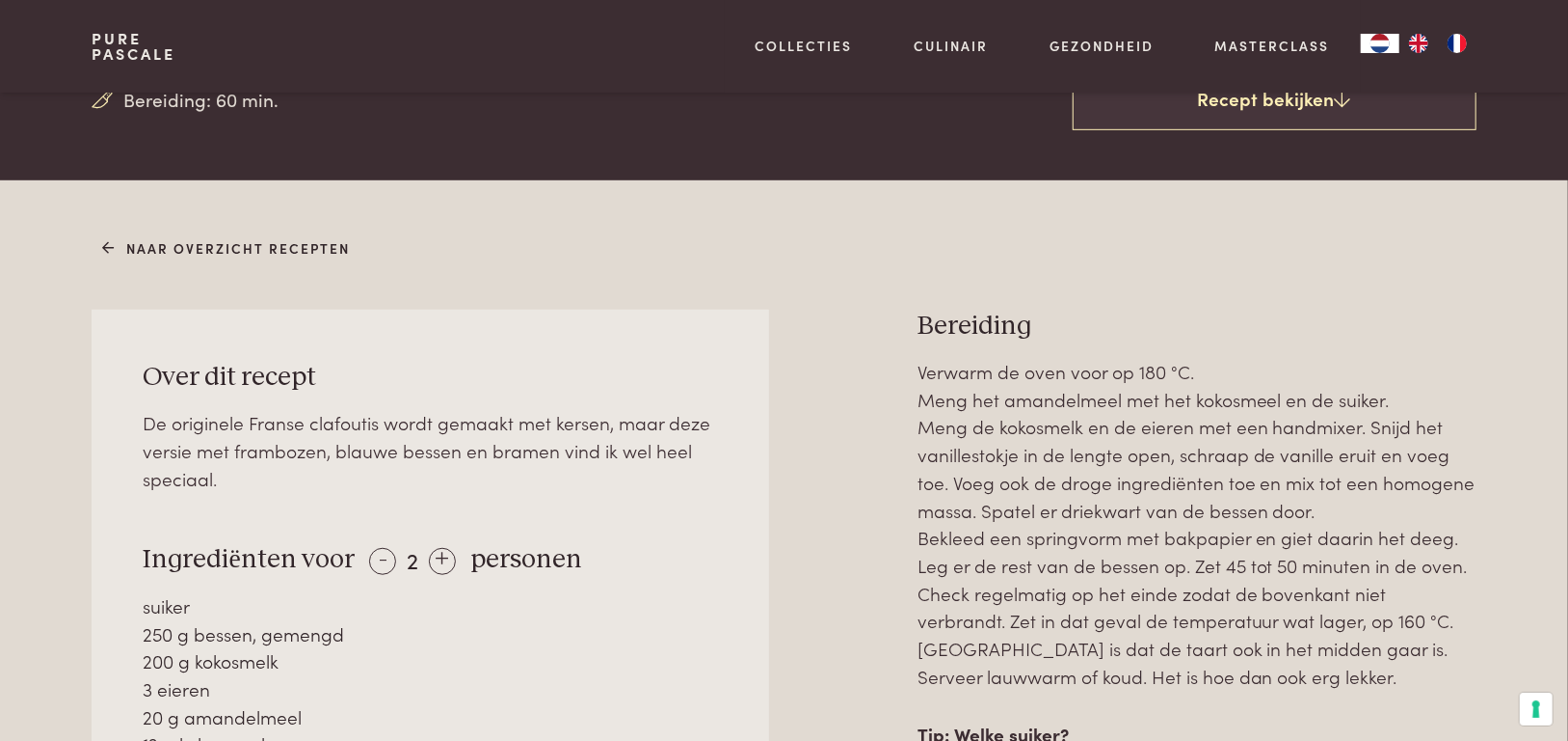
scroll to position [675, 0]
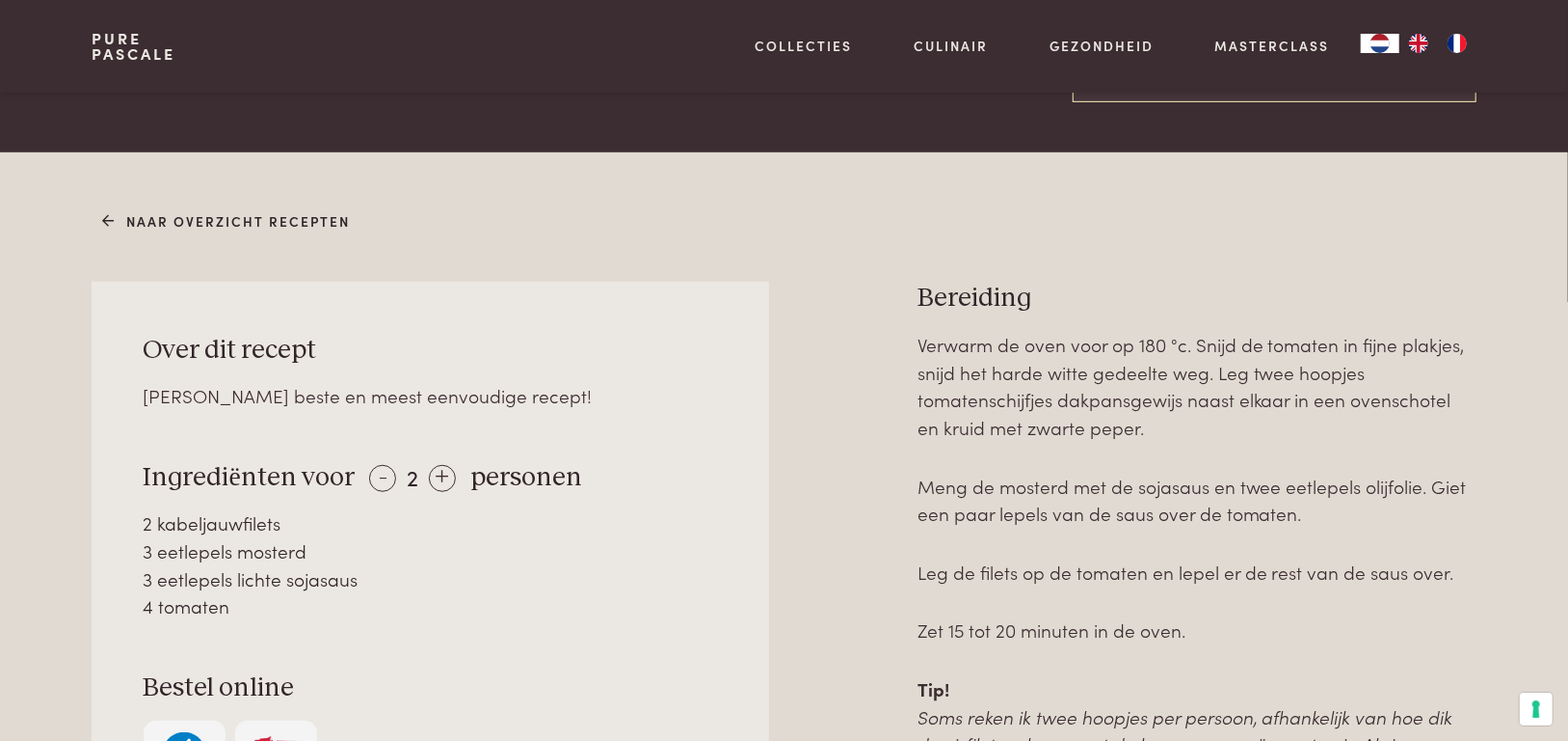
scroll to position [772, 0]
